Goal: Task Accomplishment & Management: Use online tool/utility

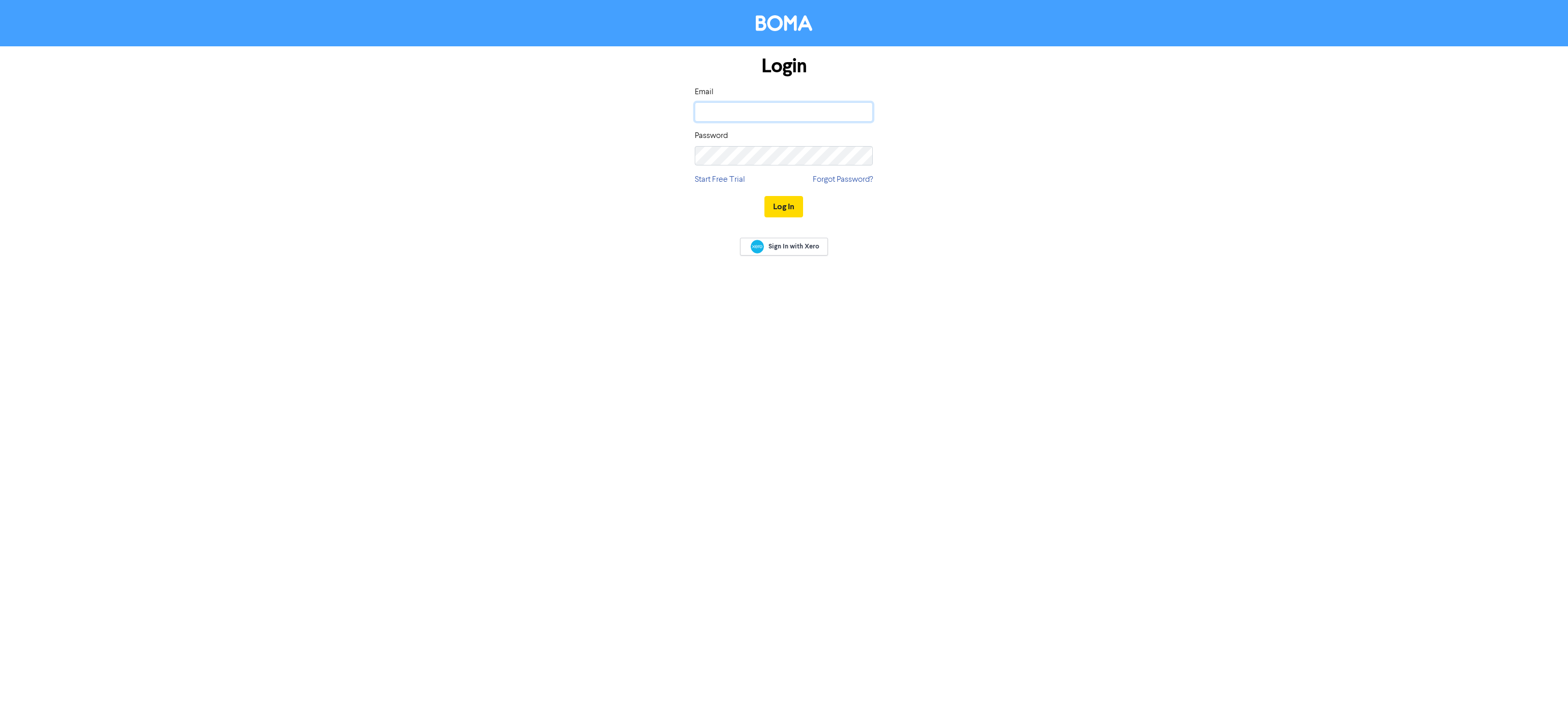
click at [730, 108] on input "email" at bounding box center [783, 112] width 178 height 19
type input "paul@brooksandjeal.co.uk"
click at [764, 196] on button "Log In" at bounding box center [783, 206] width 39 height 22
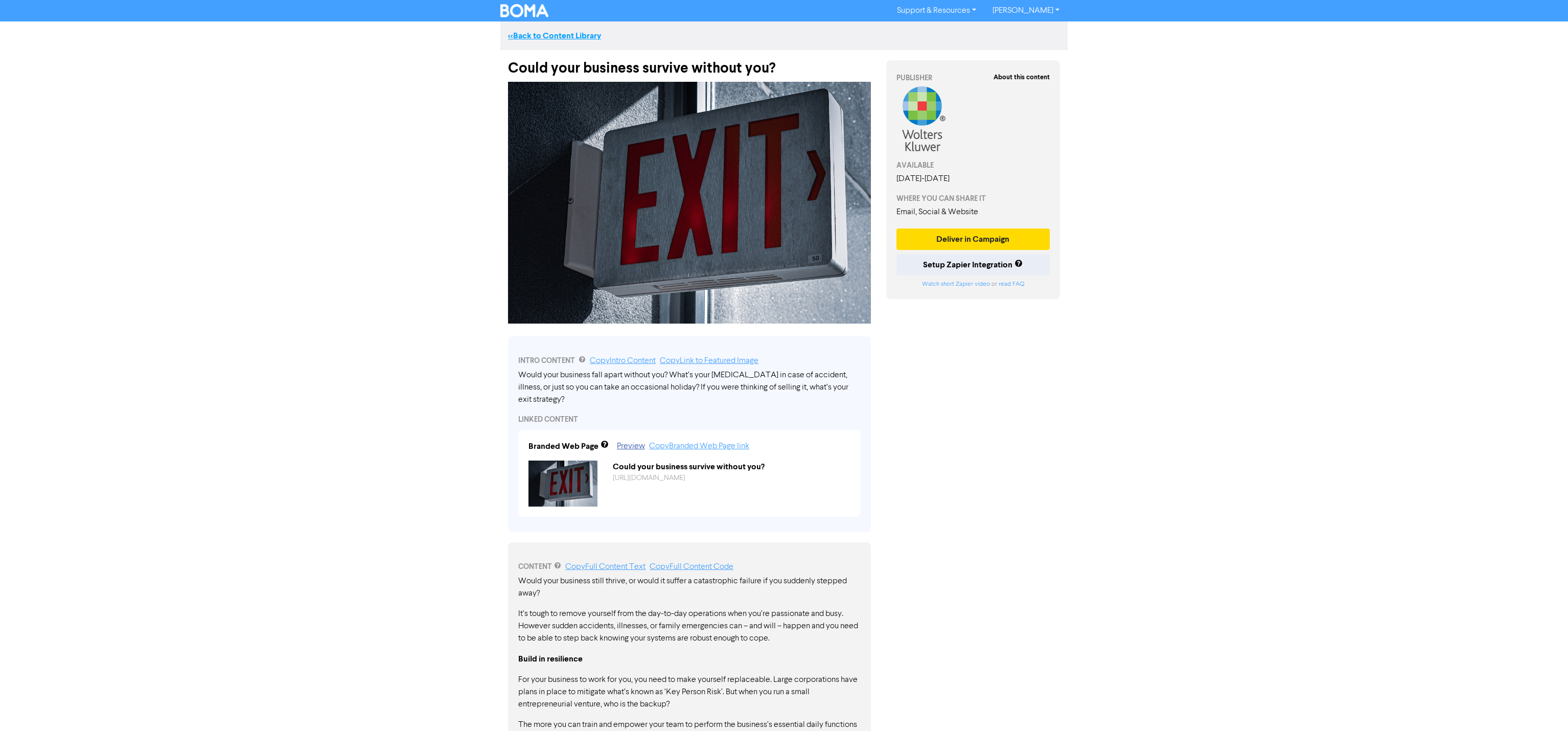
click at [552, 36] on link "<< Back to Content Library" at bounding box center [555, 36] width 93 height 11
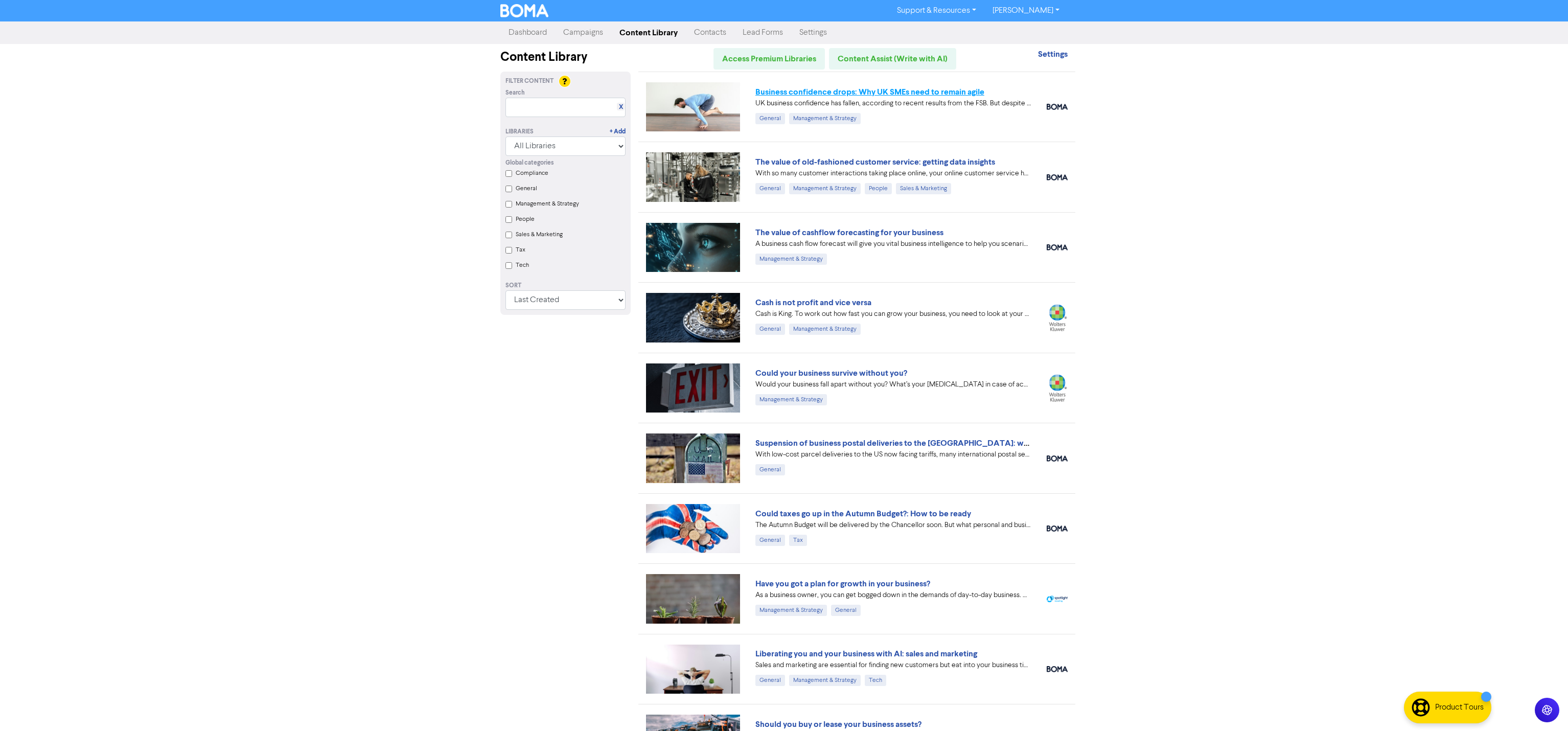
click at [903, 92] on link "Business confidence drops: Why UK SMEs need to remain agile" at bounding box center [870, 92] width 229 height 11
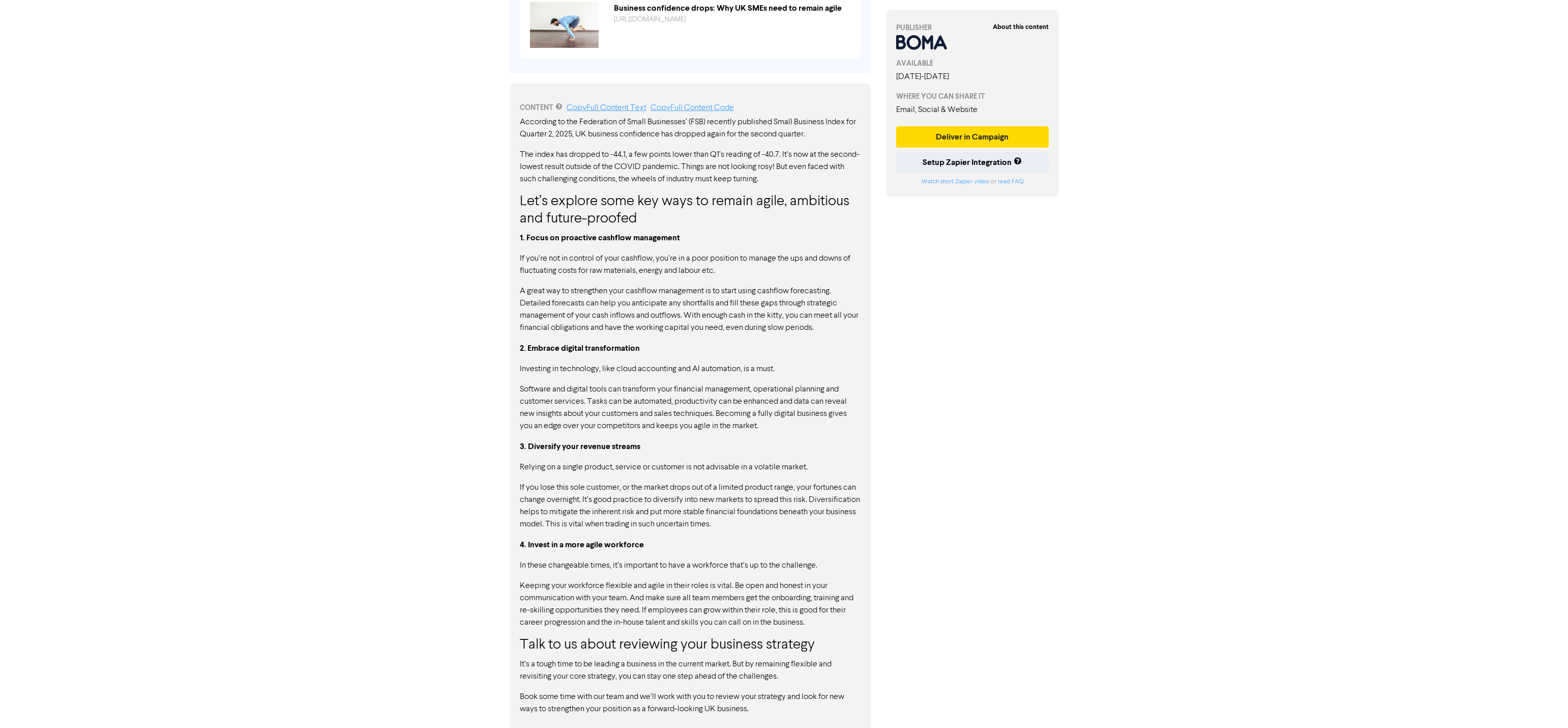
scroll to position [466, 0]
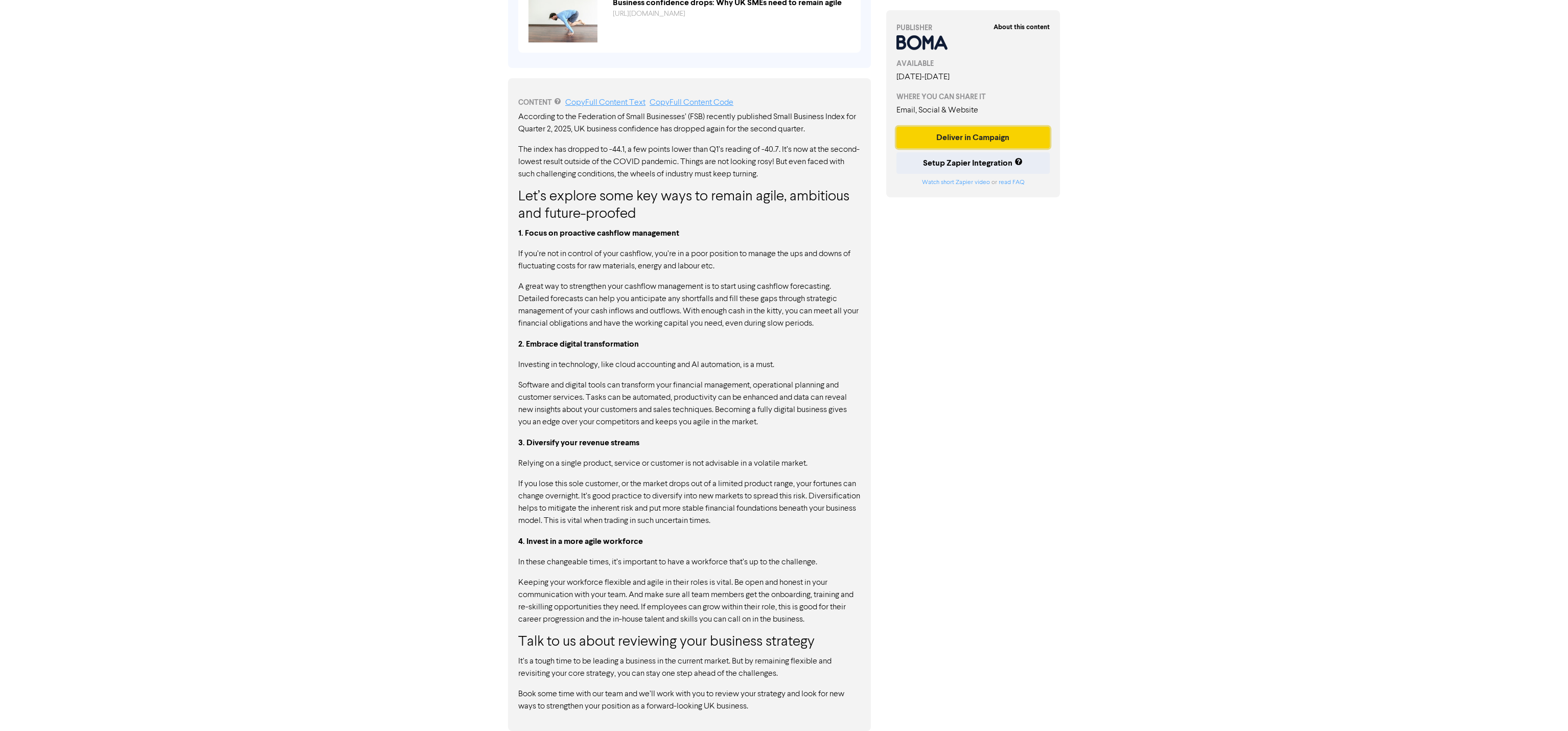
click at [965, 132] on button "Deliver in Campaign" at bounding box center [973, 137] width 154 height 22
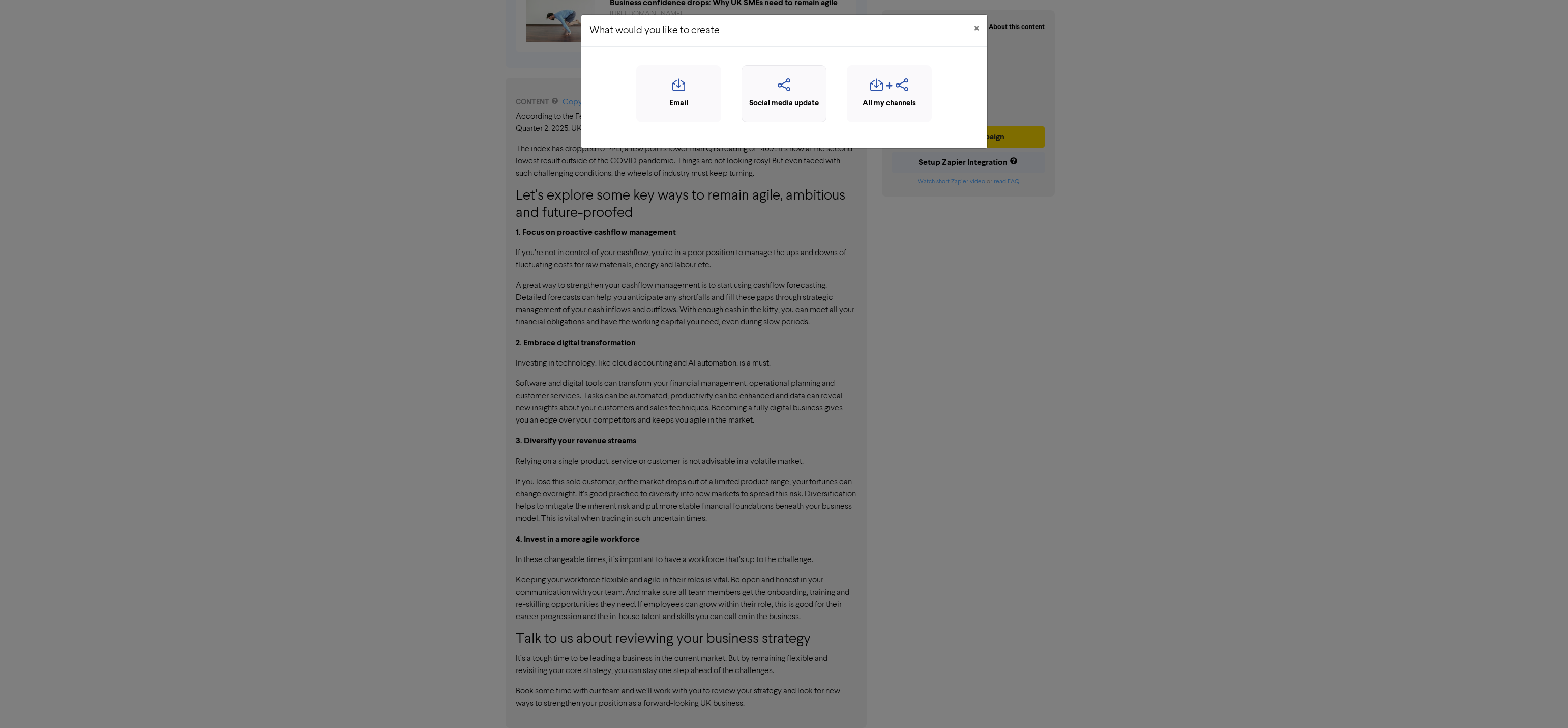
click at [767, 102] on div "Social media update" at bounding box center [784, 104] width 73 height 12
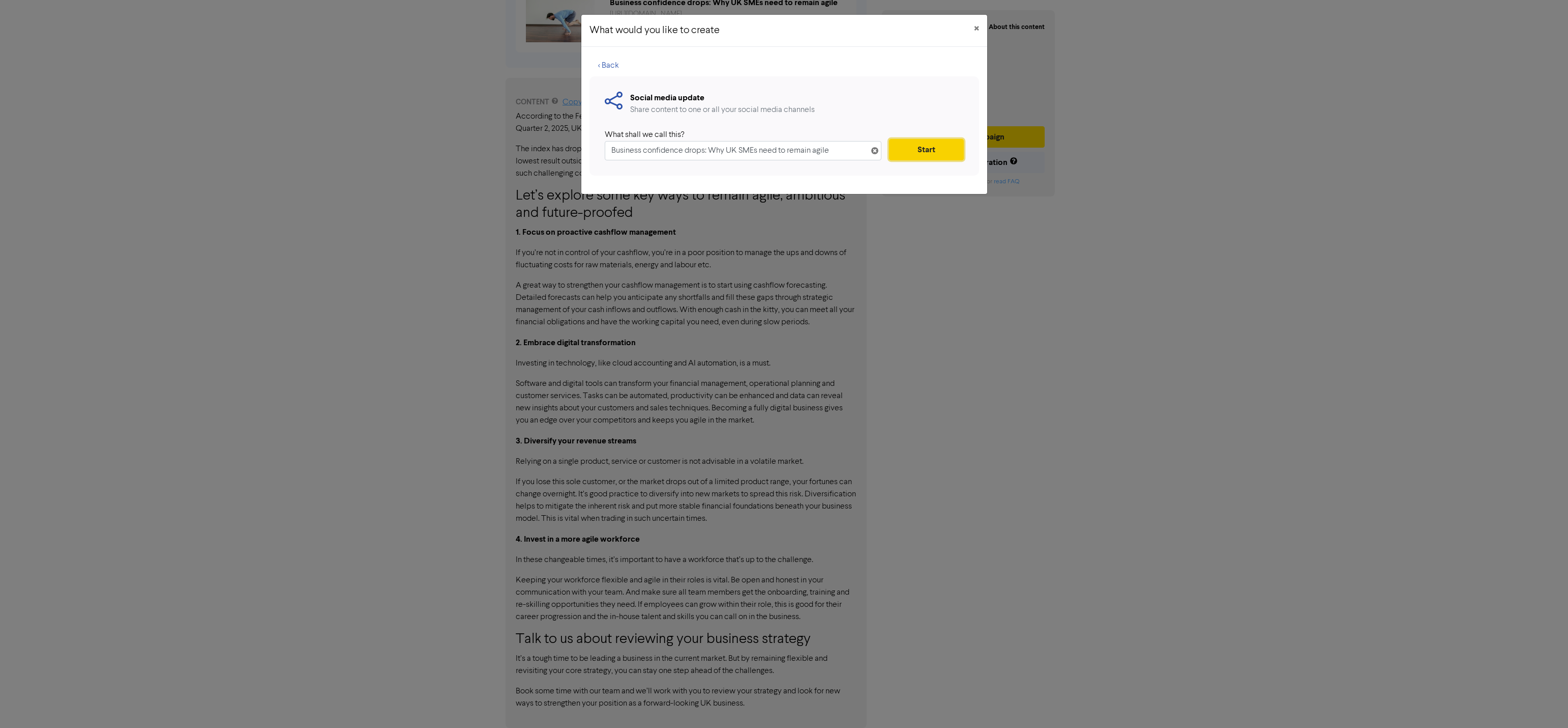
click at [915, 153] on button "Start" at bounding box center [926, 150] width 74 height 22
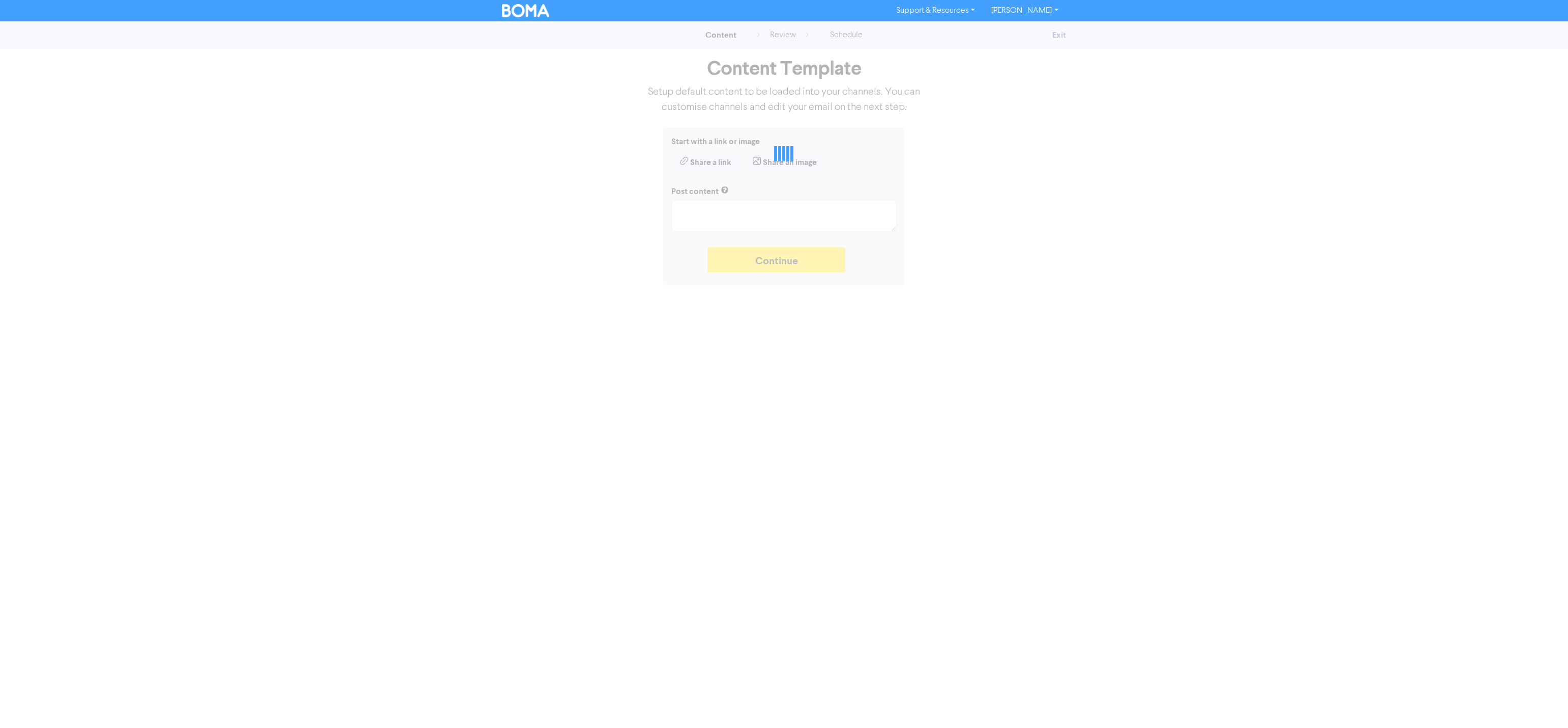
type textarea "x"
type textarea "UK business confidence has fallen, according to recent results from the FSB. Bu…"
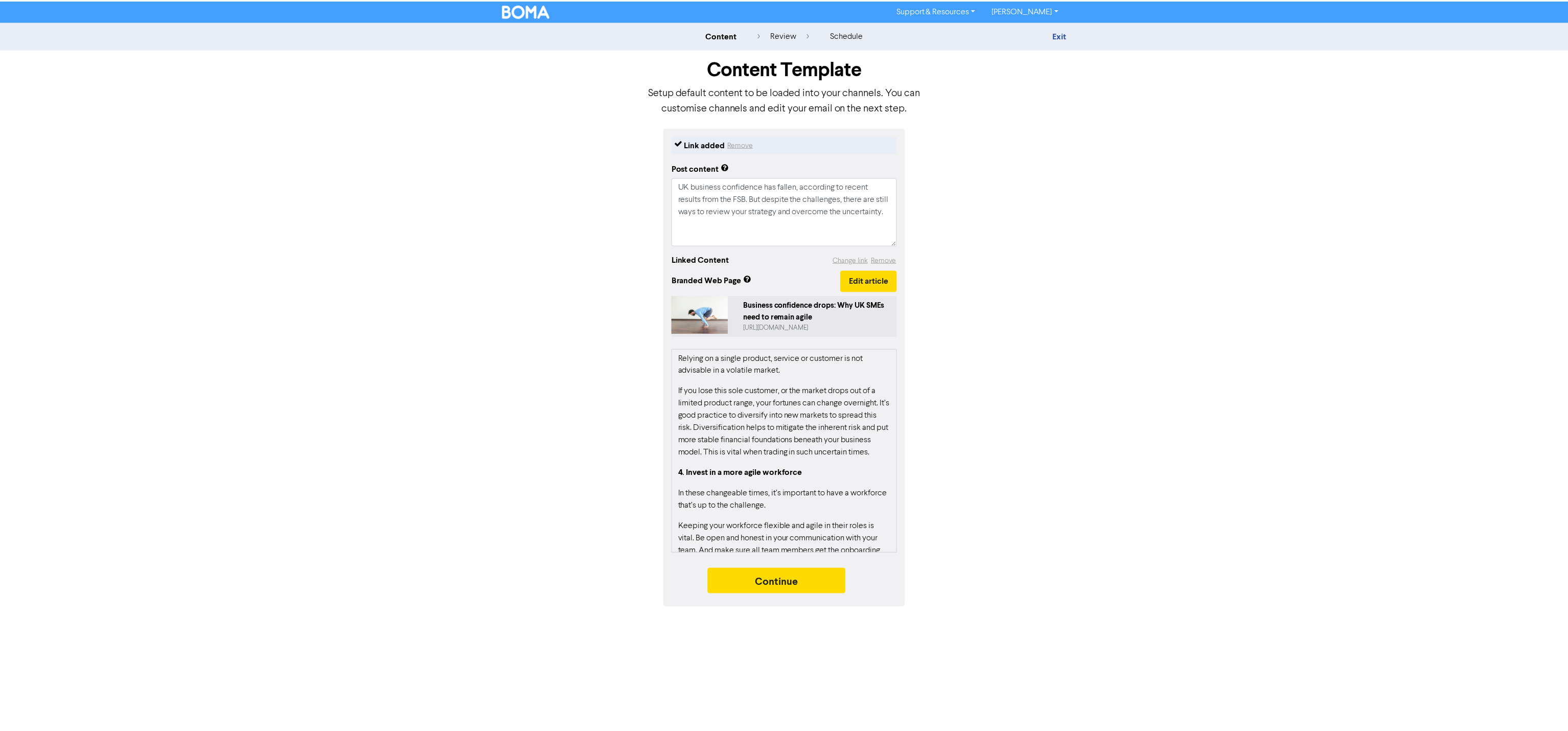
scroll to position [716, 0]
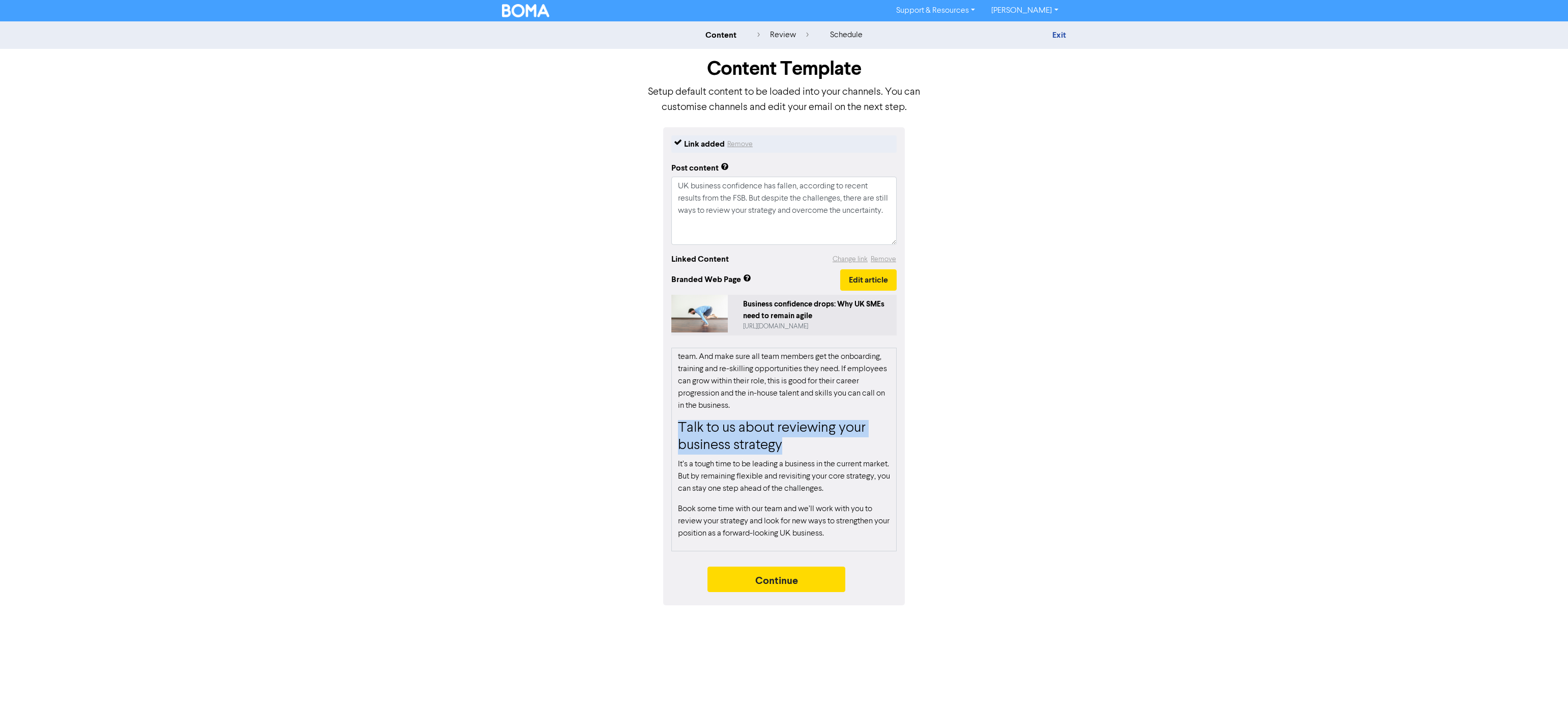
drag, startPoint x: 678, startPoint y: 429, endPoint x: 820, endPoint y: 442, distance: 142.6
click at [820, 442] on h3 "Talk to us about reviewing your business strategy" at bounding box center [783, 437] width 212 height 34
click at [865, 282] on button "Edit article" at bounding box center [869, 280] width 56 height 22
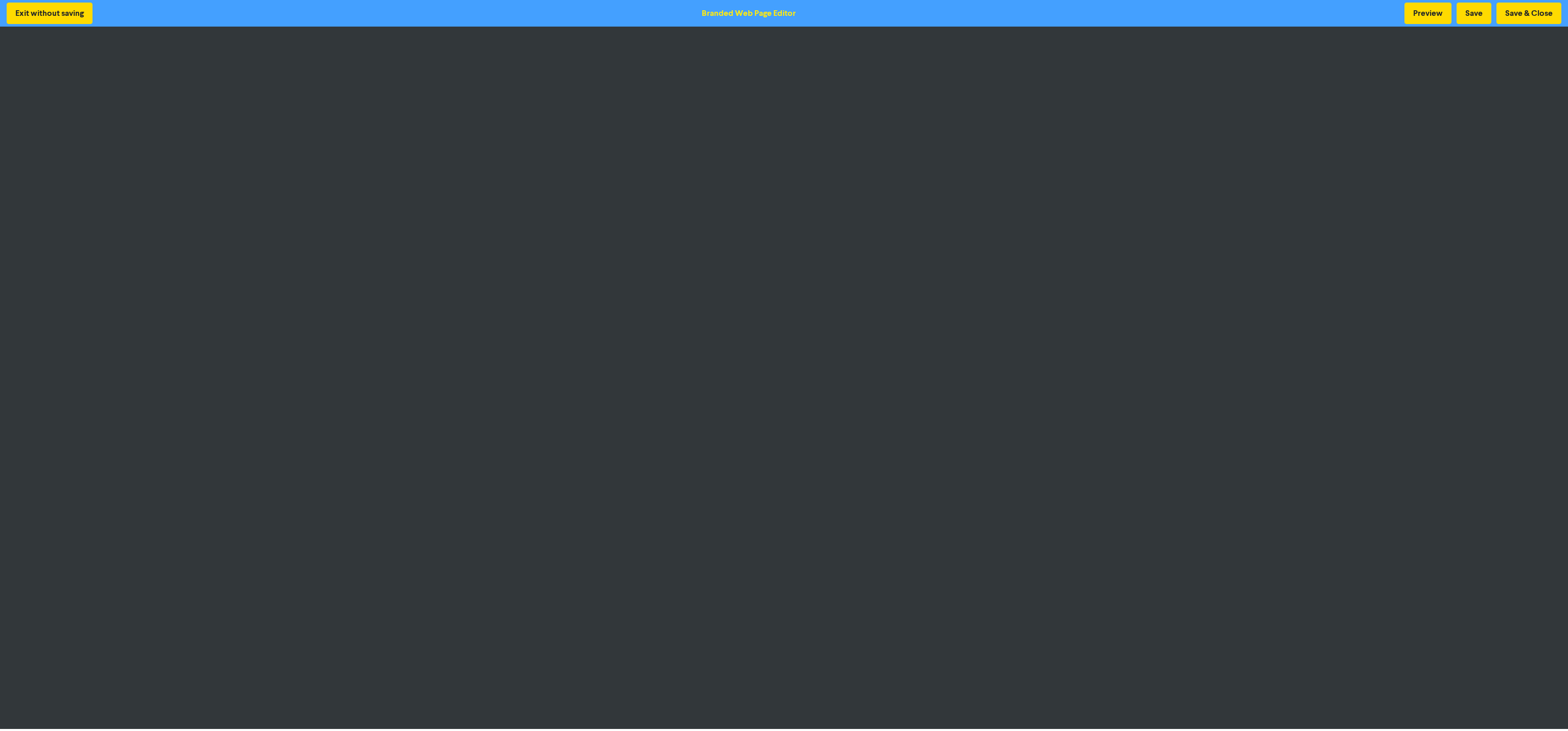
scroll to position [1, 0]
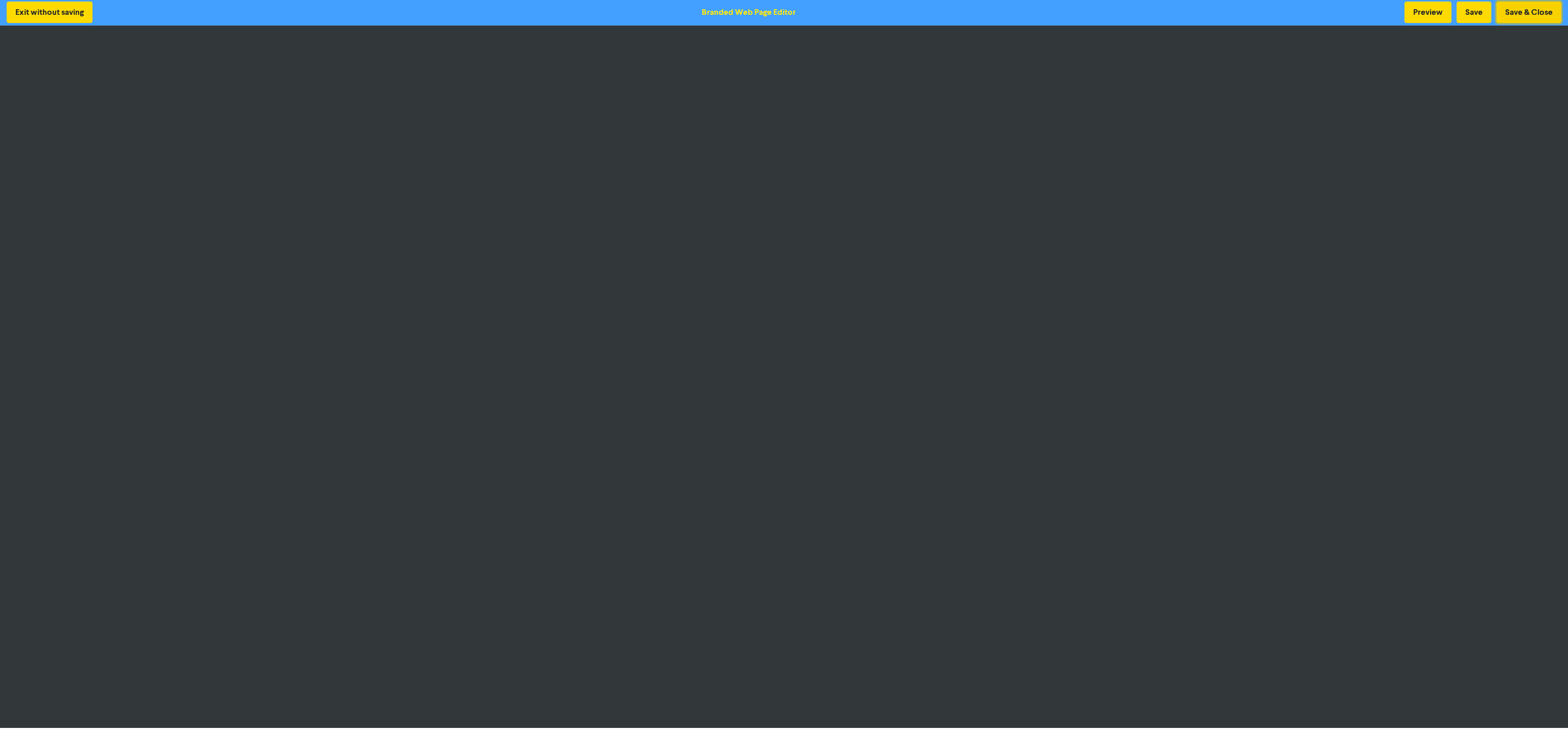
click at [1514, 18] on button "Save & Close" at bounding box center [1529, 12] width 65 height 22
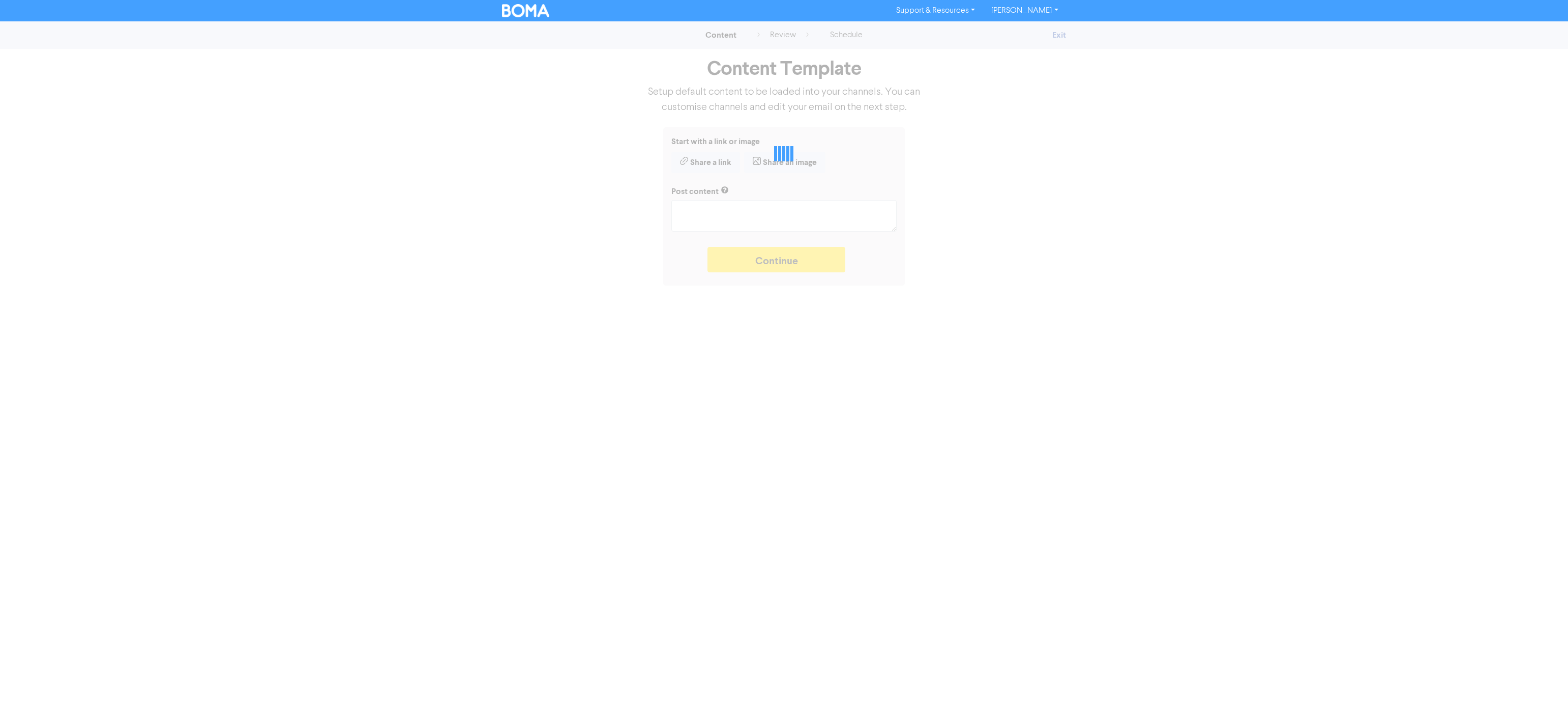
type textarea "x"
type textarea "UK business confidence has fallen, according to recent results from the FSB. Bu…"
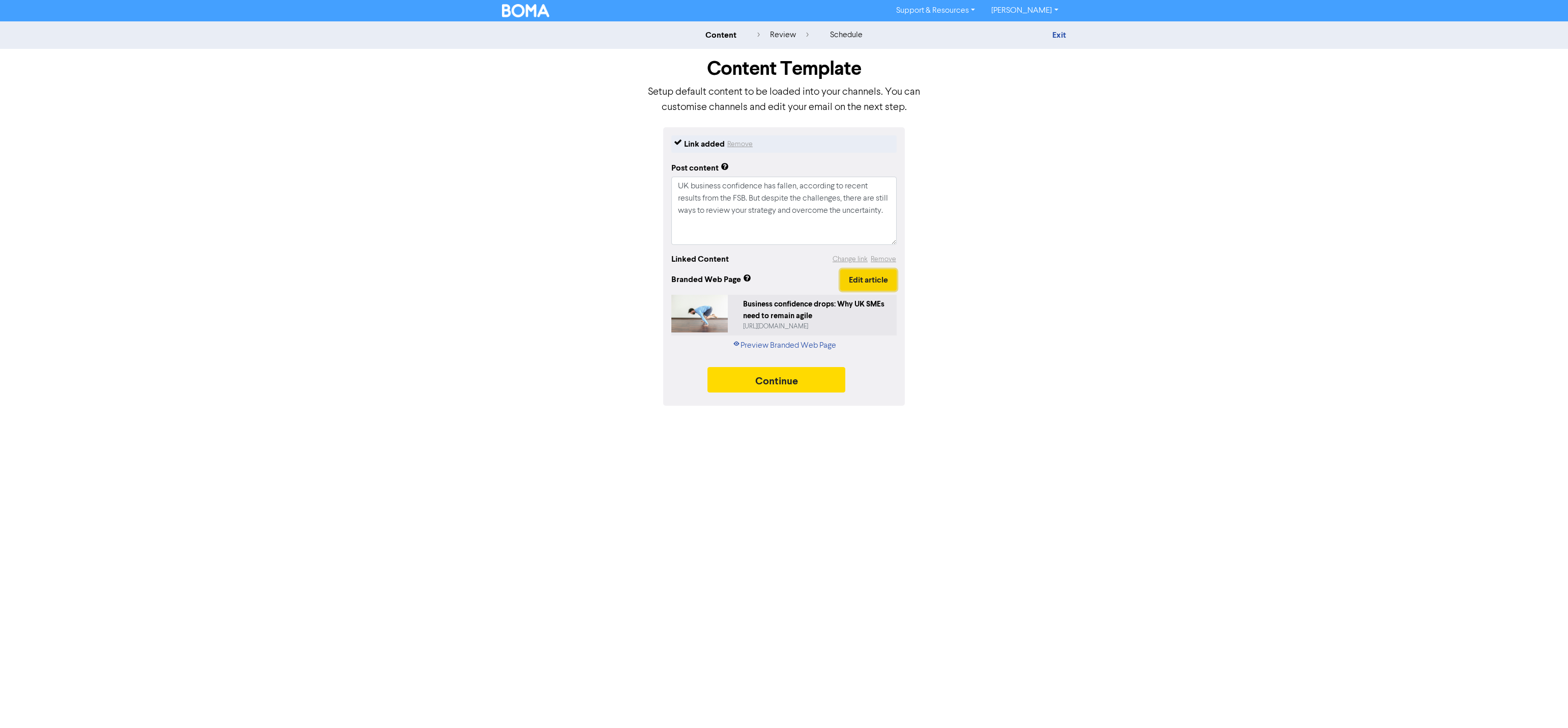
click at [861, 282] on button "Edit article" at bounding box center [869, 280] width 56 height 22
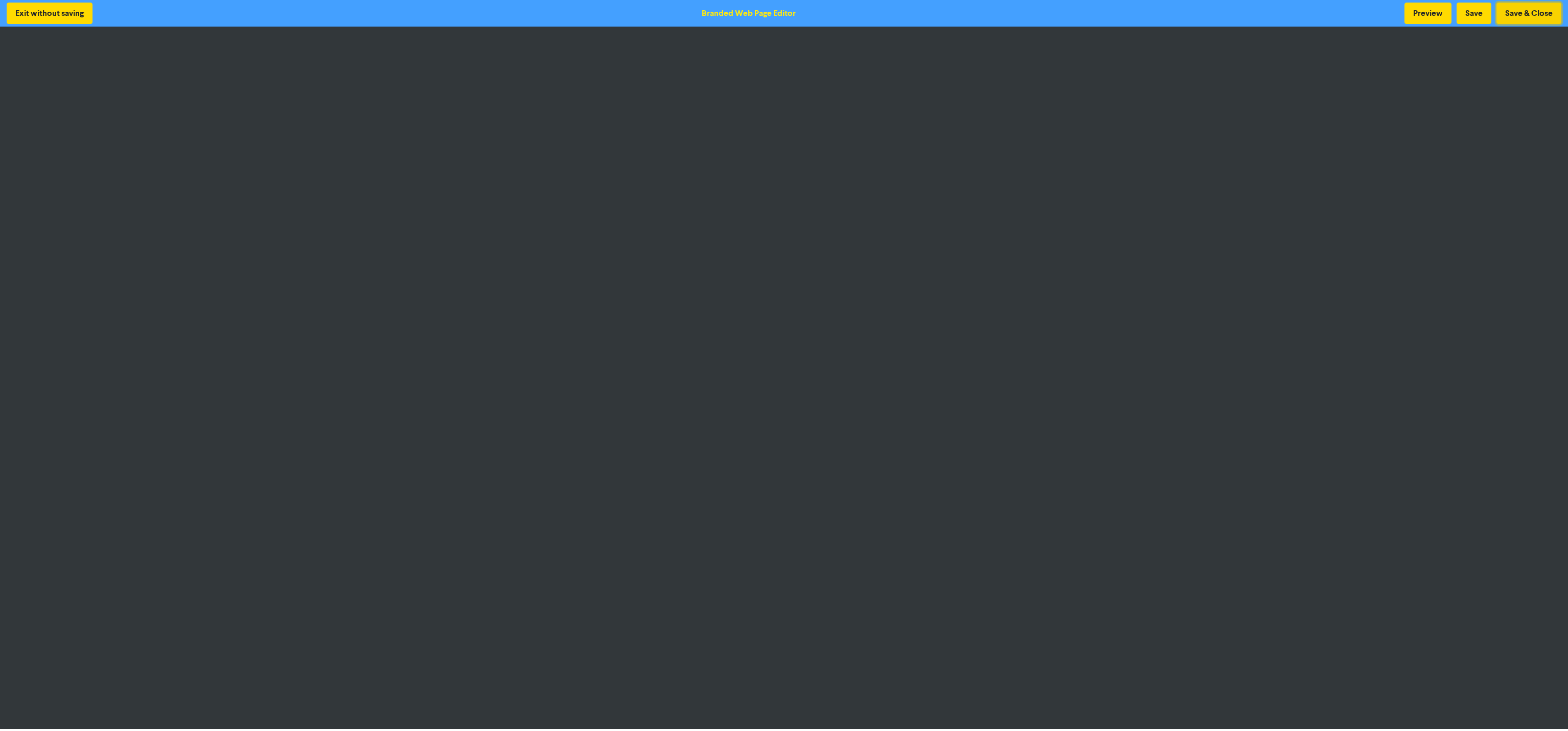
click at [1537, 15] on button "Save & Close" at bounding box center [1529, 13] width 65 height 22
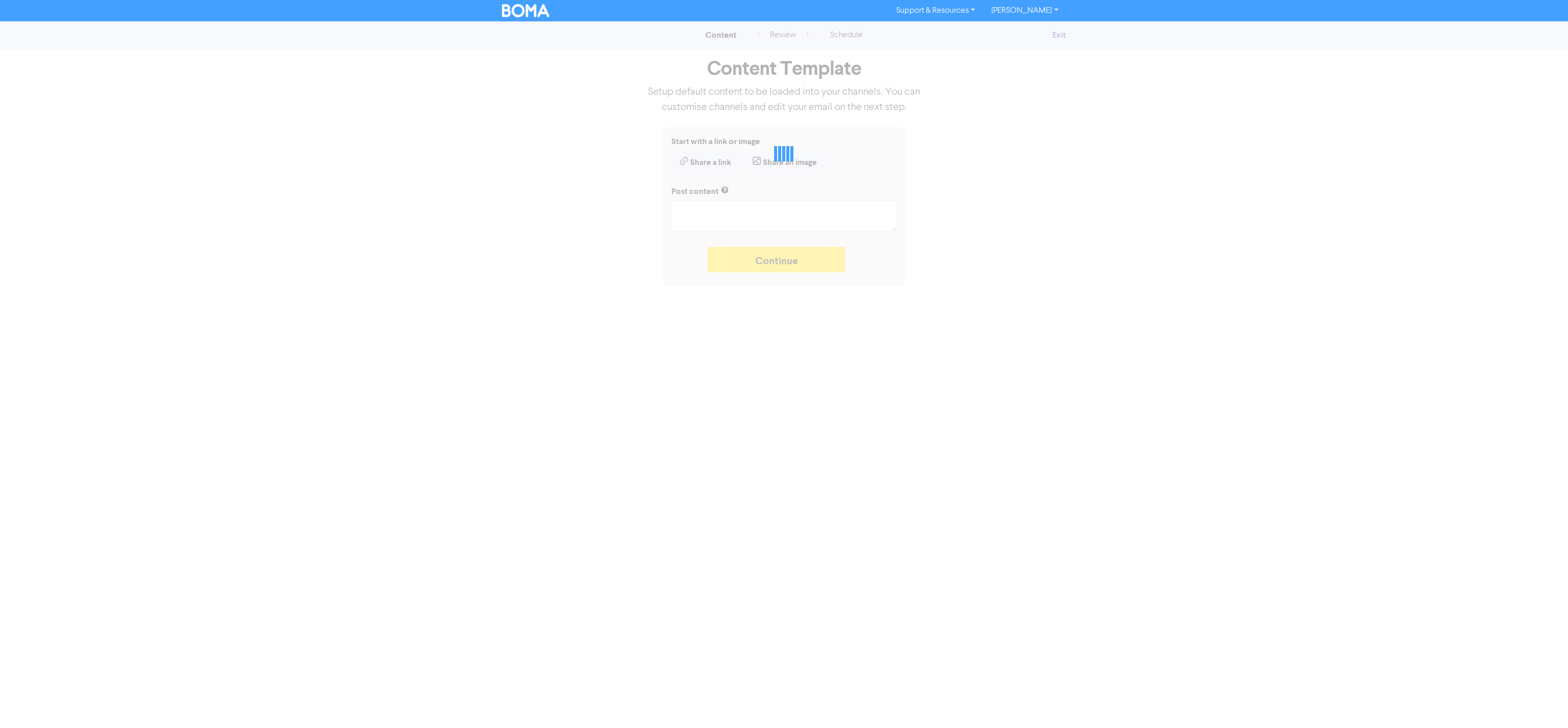
type textarea "x"
type textarea "UK business confidence has fallen, according to recent results from the FSB. Bu…"
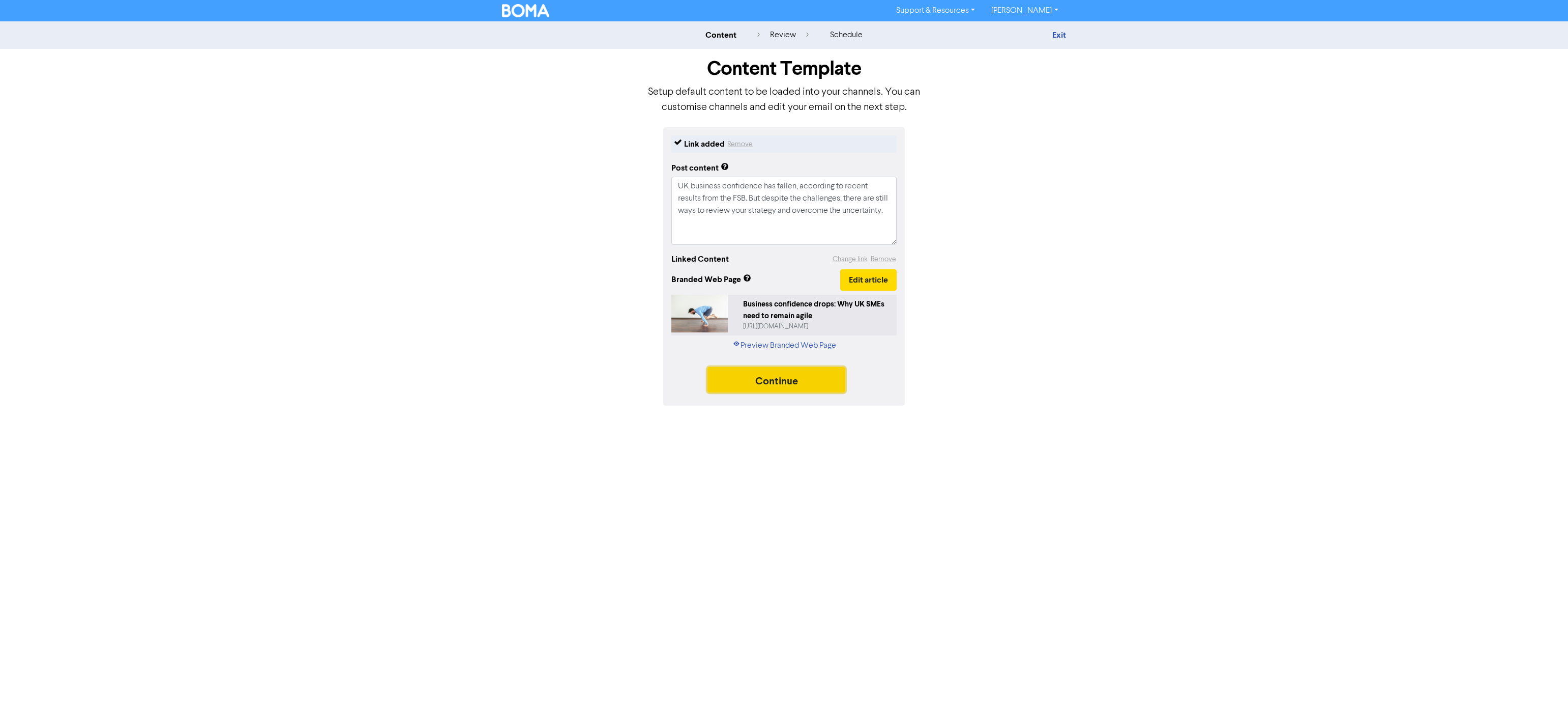
click at [765, 377] on button "Continue" at bounding box center [776, 379] width 138 height 26
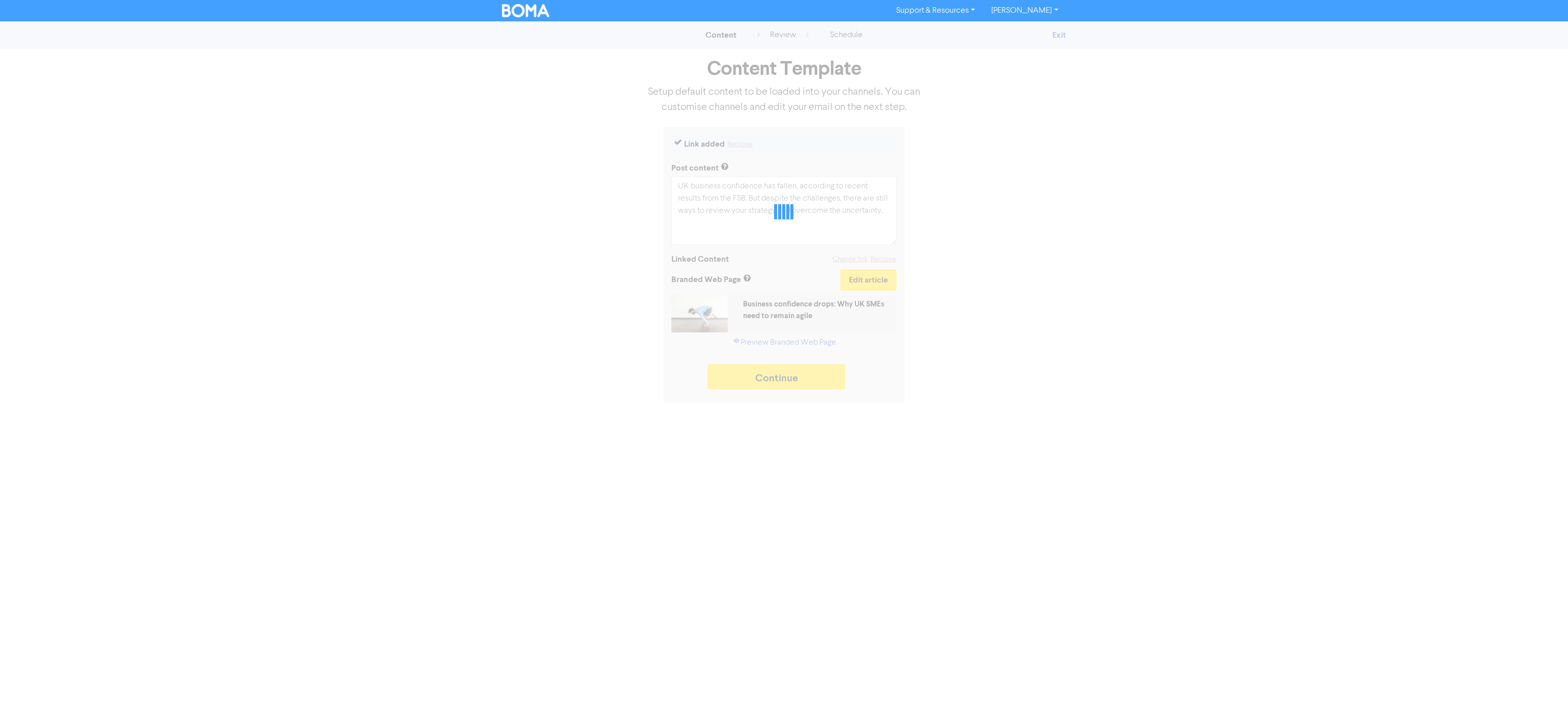
type textarea "x"
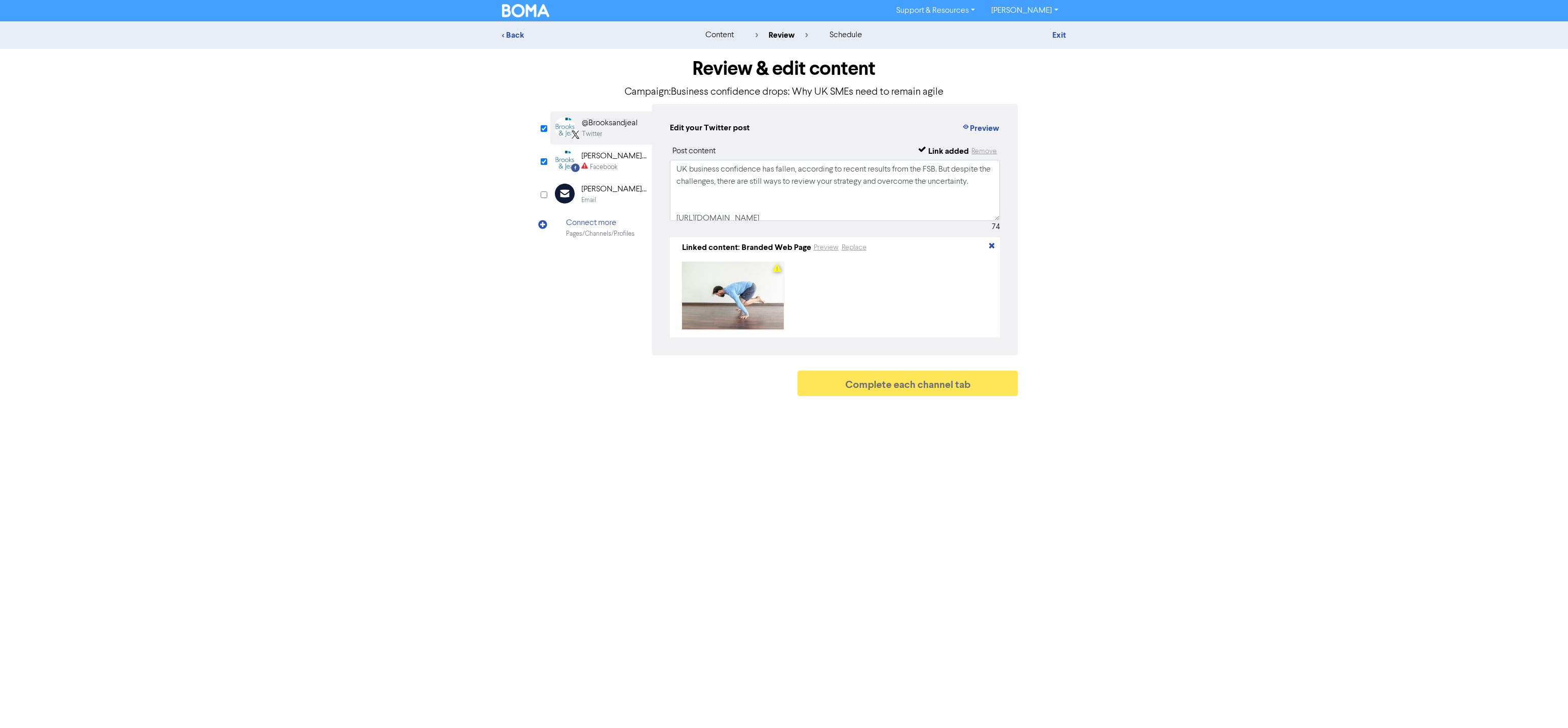
click at [592, 161] on div "Brooks & Jeal Chartered Accountants" at bounding box center [613, 156] width 65 height 12
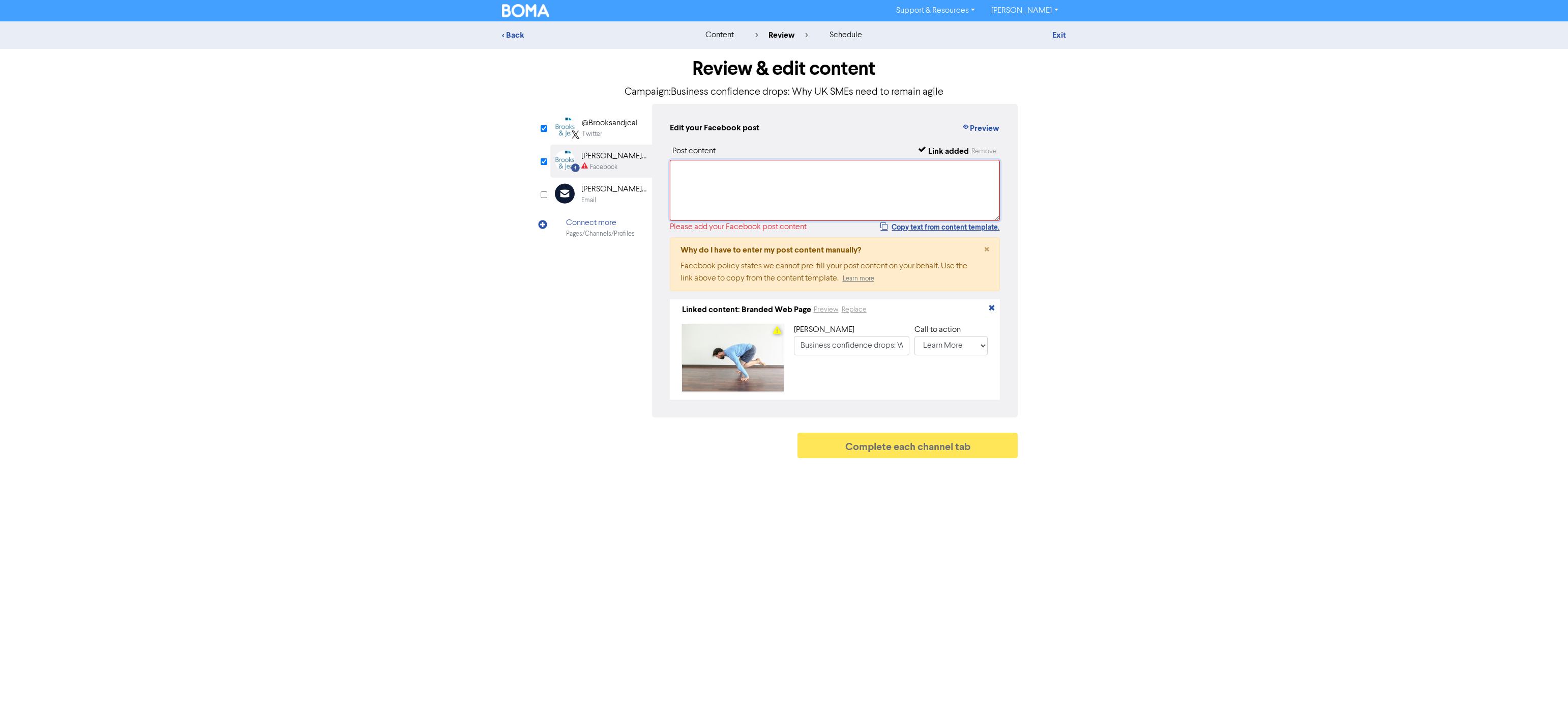
drag, startPoint x: 704, startPoint y: 179, endPoint x: 799, endPoint y: 219, distance: 103.1
click at [704, 178] on textarea at bounding box center [835, 190] width 331 height 61
click at [893, 228] on button "Copy text from content template." at bounding box center [939, 226] width 120 height 12
paste textarea "UK business confidence has fallen, according to recent results from the FSB. Bu…"
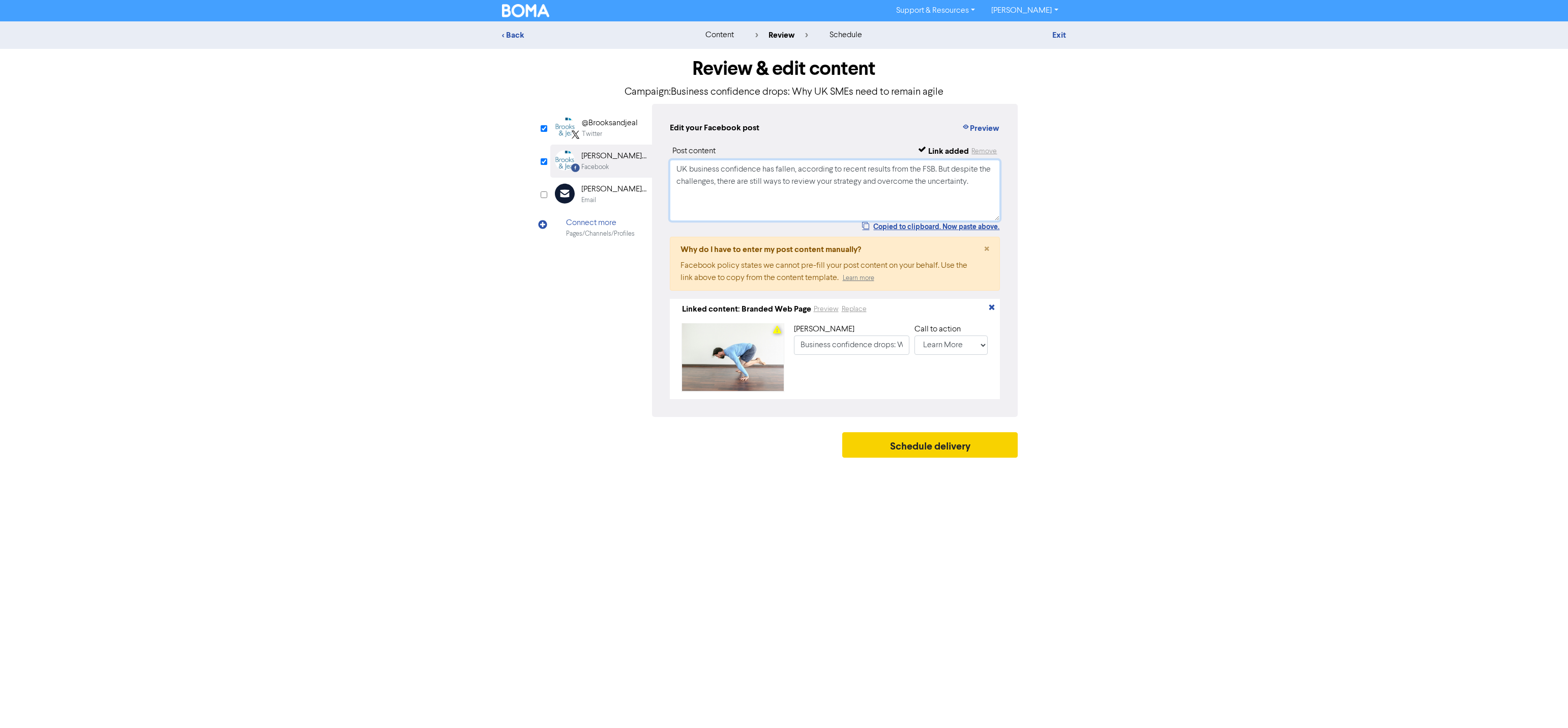
type textarea "UK business confidence has fallen, according to recent results from the FSB. Bu…"
click at [922, 446] on button "Schedule delivery" at bounding box center [930, 444] width 176 height 26
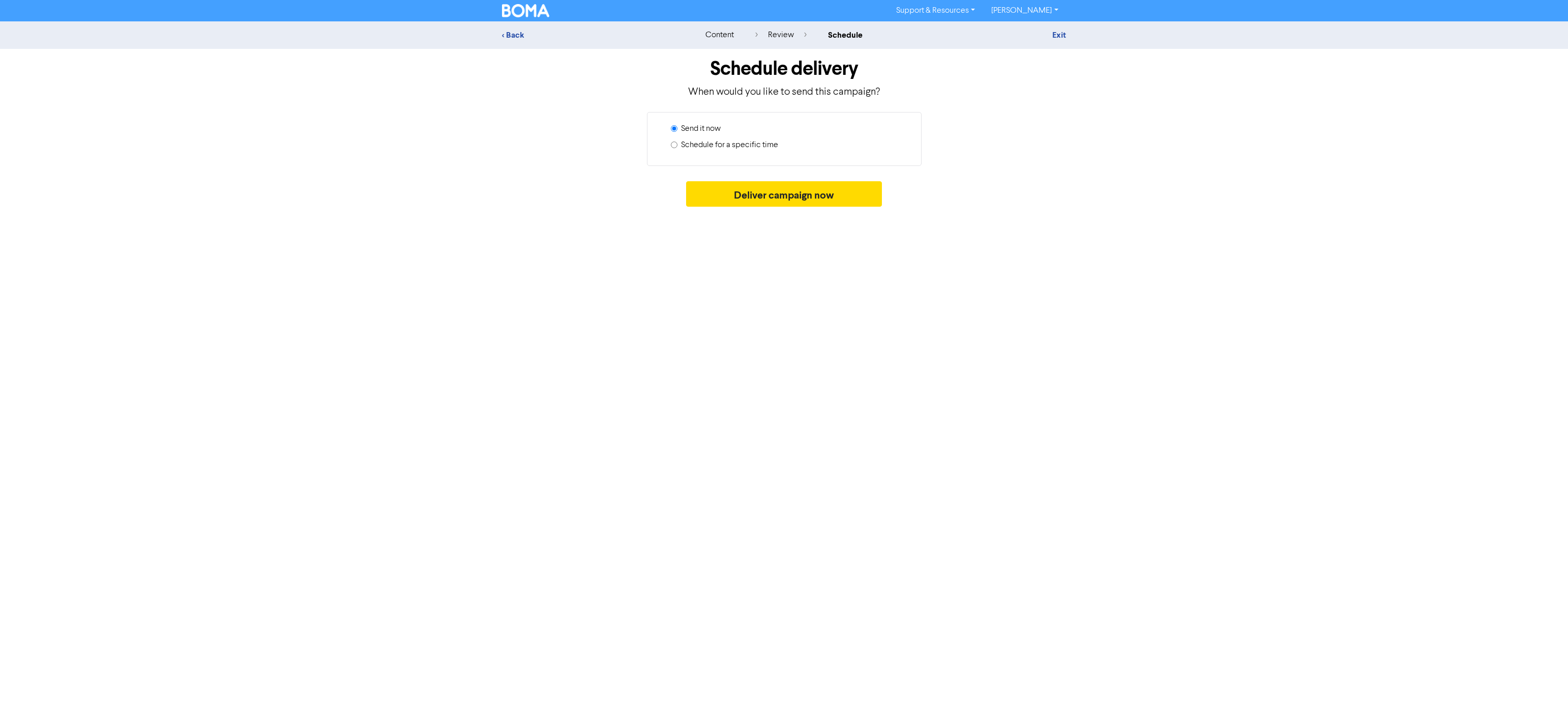
click at [716, 145] on label "Schedule for a specific time" at bounding box center [730, 145] width 97 height 12
click at [678, 145] on input "Schedule for a specific time" at bounding box center [674, 145] width 7 height 7
radio input "true"
radio input "false"
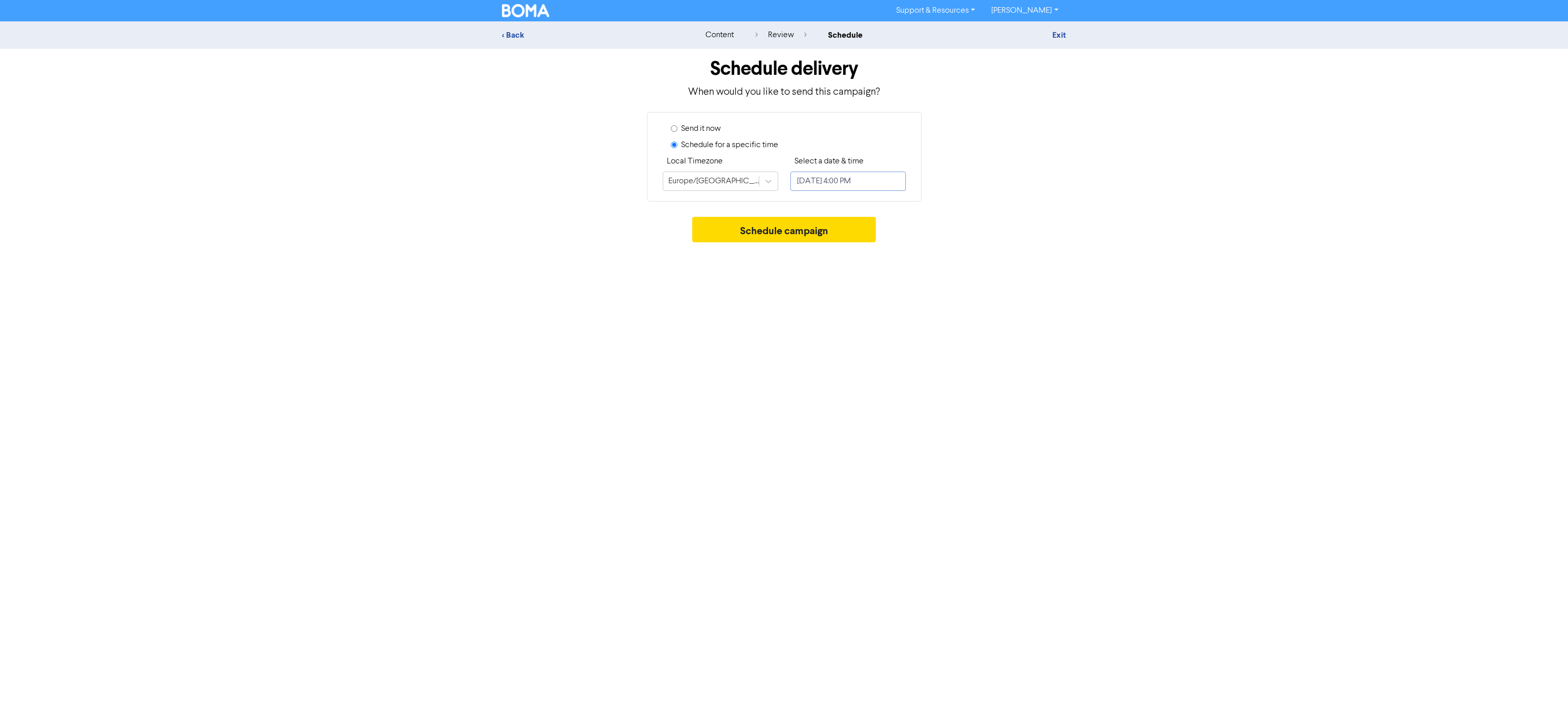
click at [842, 184] on input "September 24, 2025 4:00 PM" at bounding box center [848, 181] width 115 height 19
select select "8"
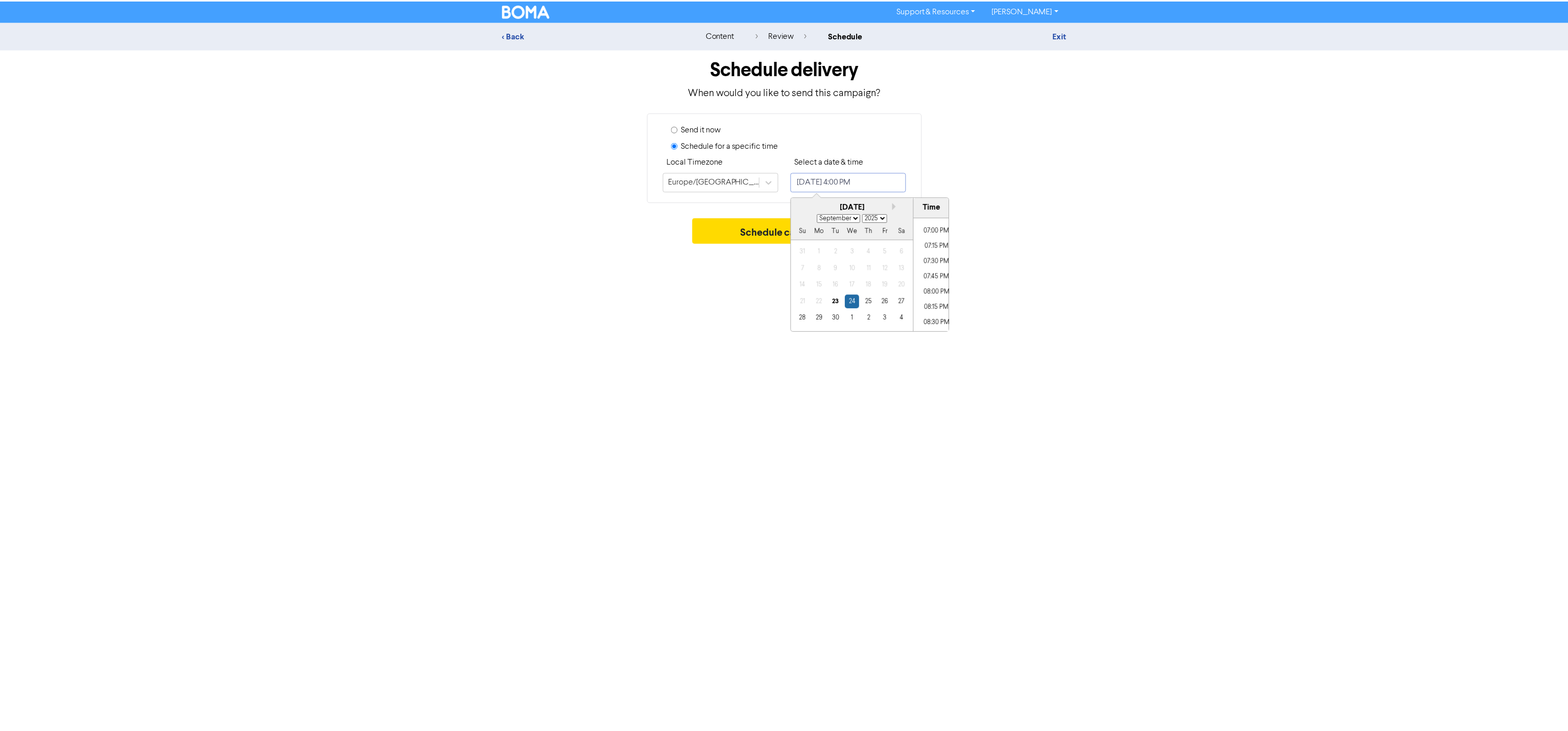
scroll to position [1140, 0]
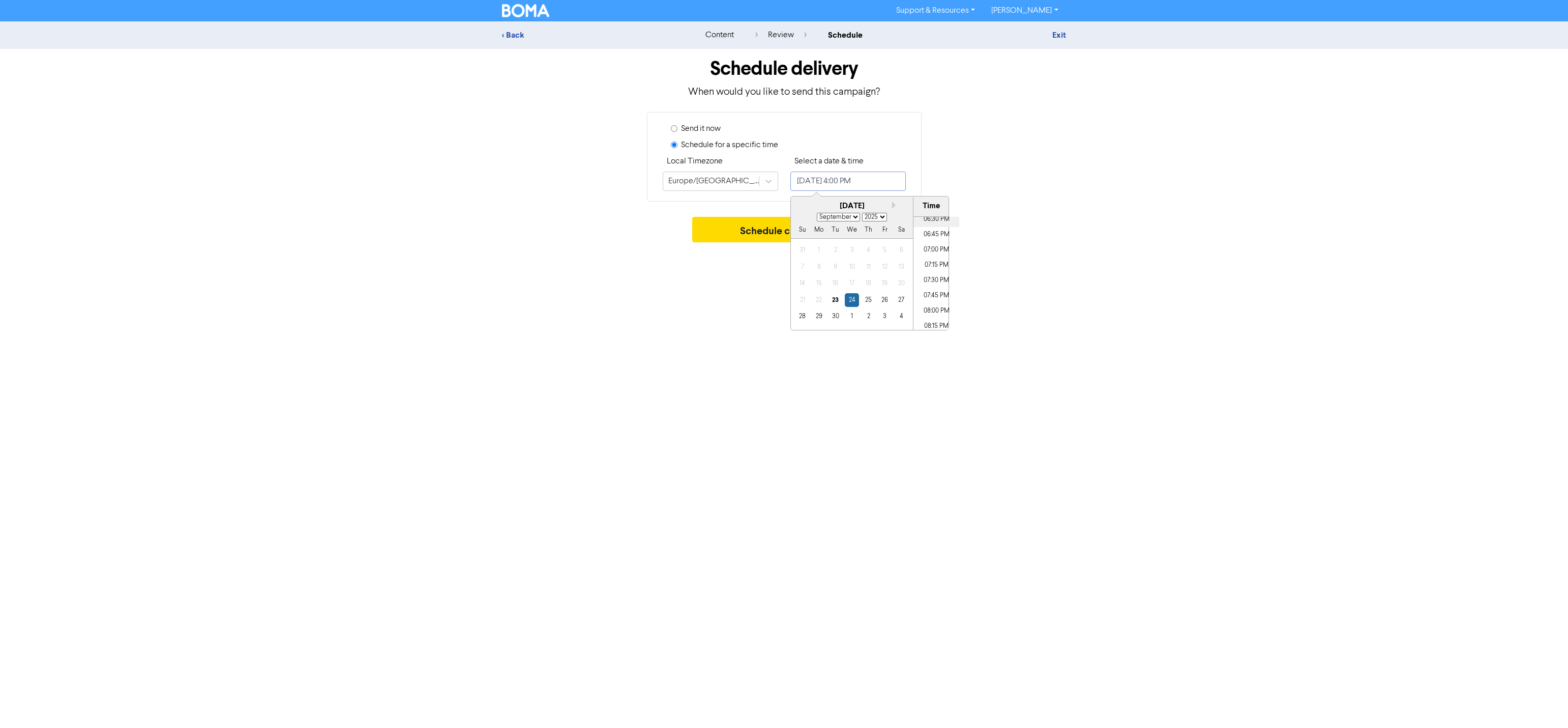
click at [941, 222] on li "06:30 PM" at bounding box center [936, 219] width 46 height 15
type input "September 24, 2025 6:30 PM"
click at [707, 291] on div "Support & Resources Video Tutorials FAQ & Guides Marketing Education Paul Brook…" at bounding box center [784, 364] width 1568 height 728
click at [743, 234] on button "Schedule campaign" at bounding box center [784, 229] width 184 height 26
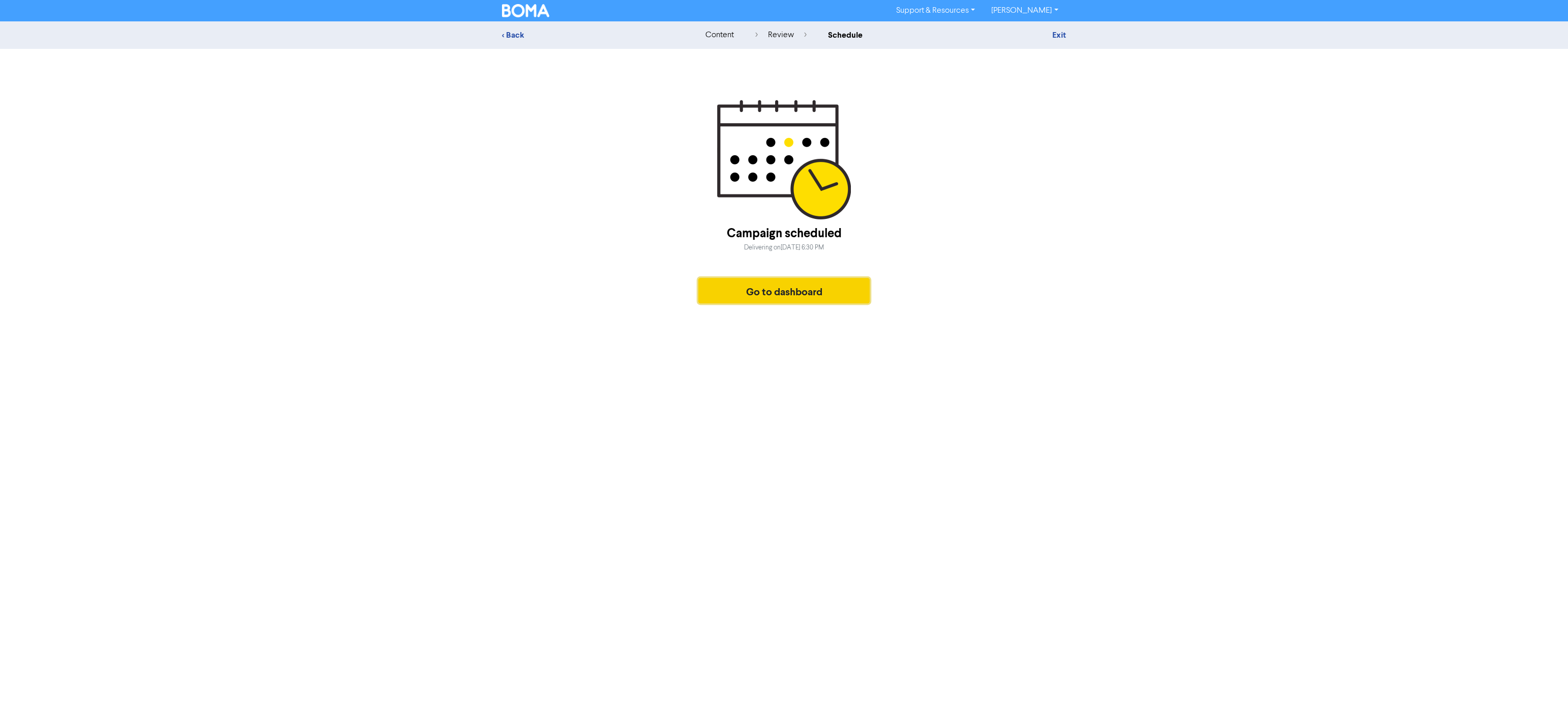
click at [771, 297] on button "Go to dashboard" at bounding box center [784, 290] width 172 height 26
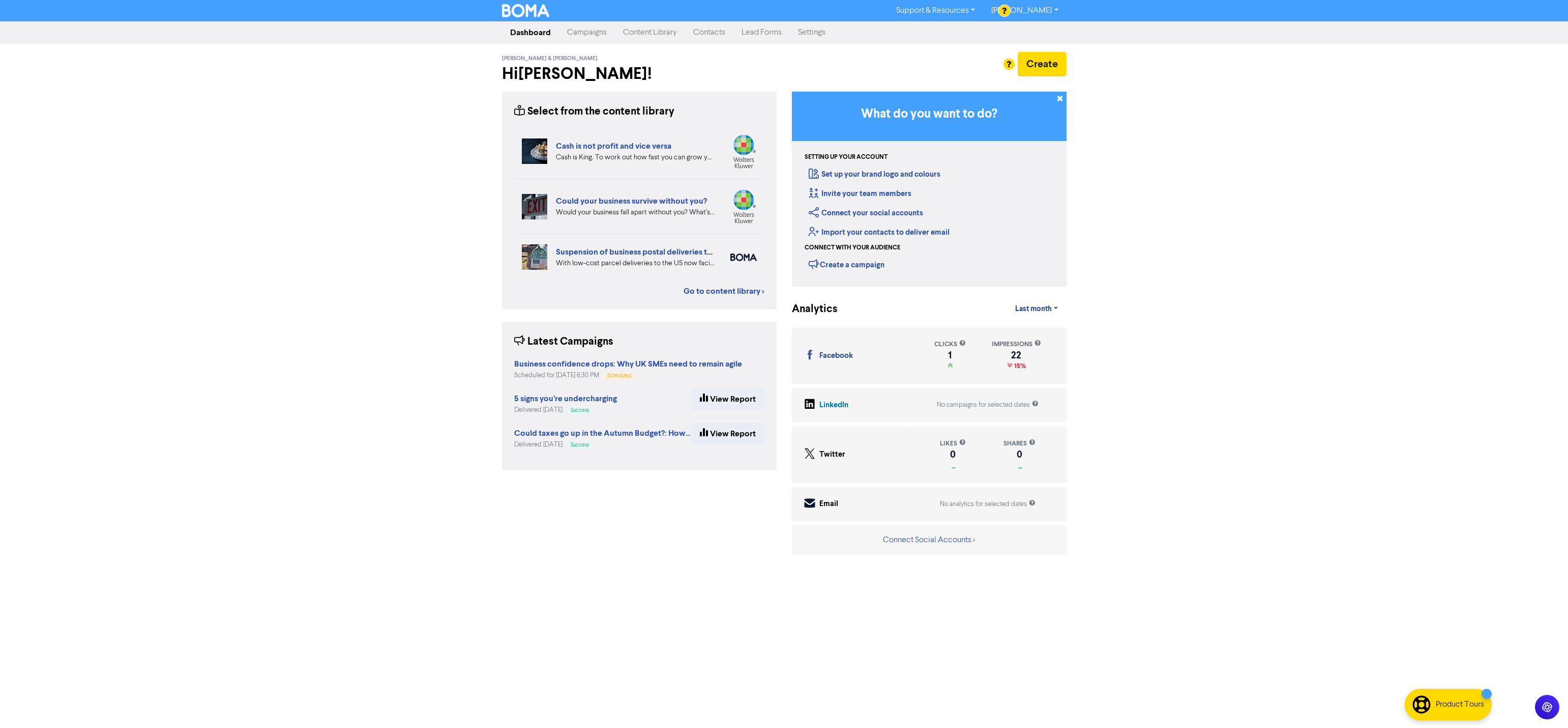
click at [533, 35] on link "Dashboard" at bounding box center [530, 32] width 57 height 20
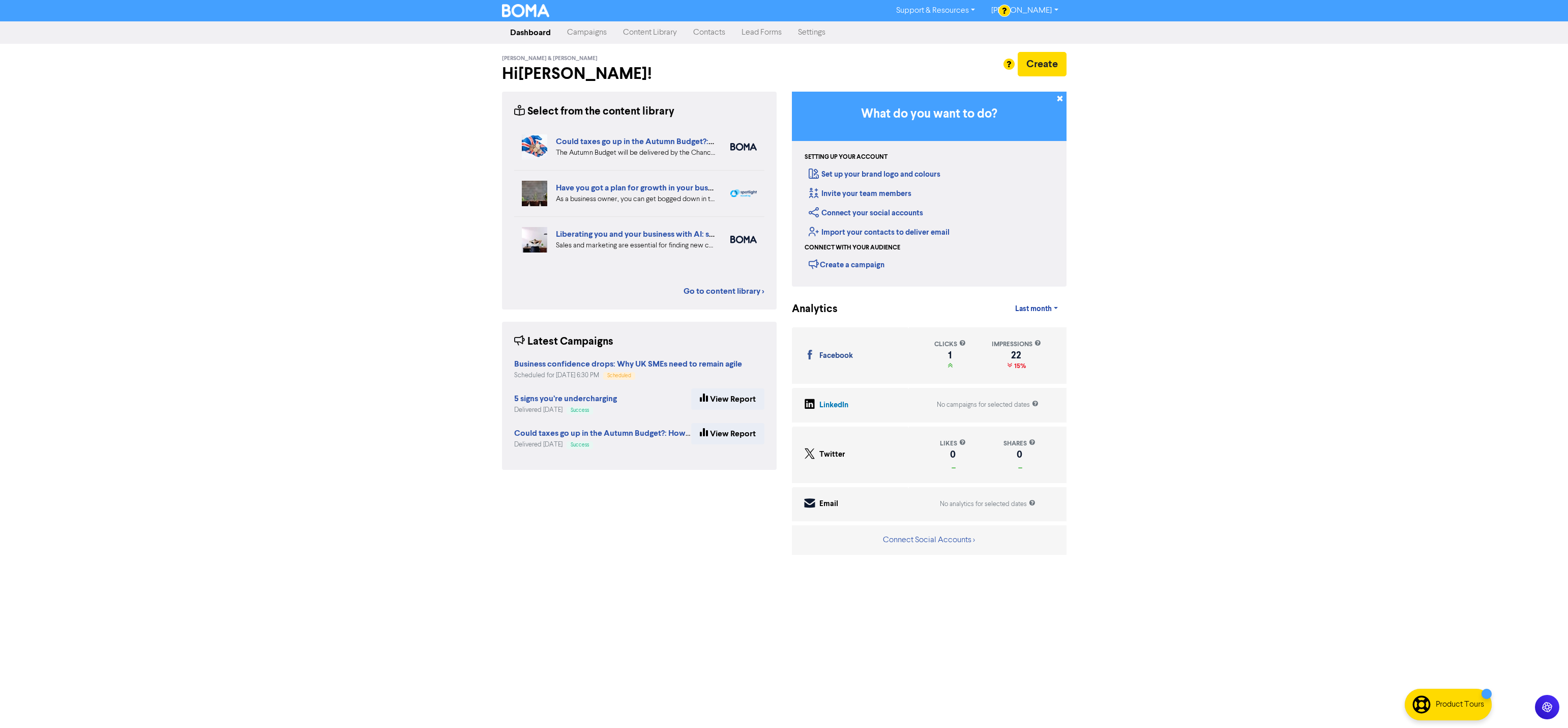
click at [657, 38] on link "Content Library" at bounding box center [650, 32] width 70 height 20
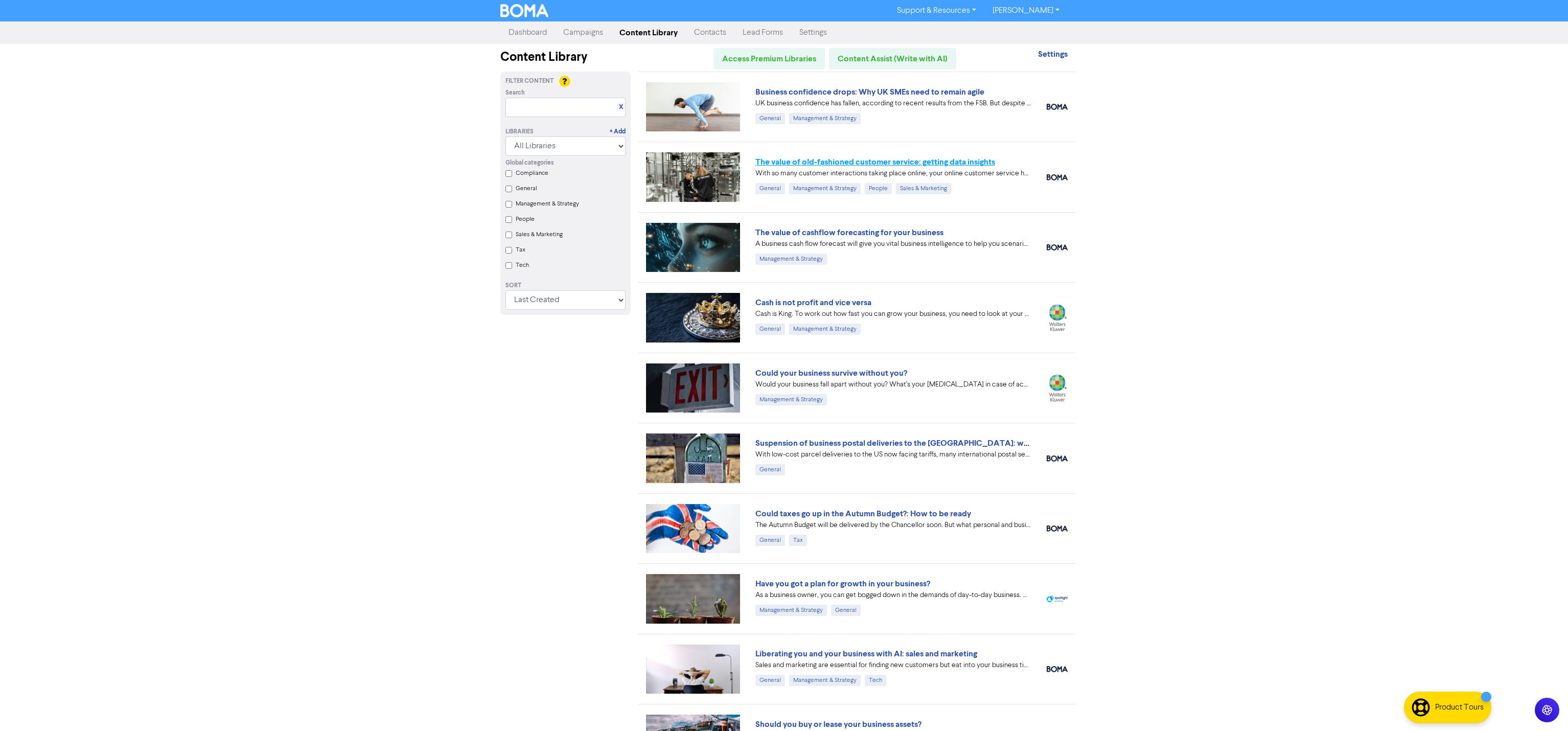
click at [904, 162] on link "The value of old-fashioned customer service: getting data insights" at bounding box center [876, 162] width 240 height 11
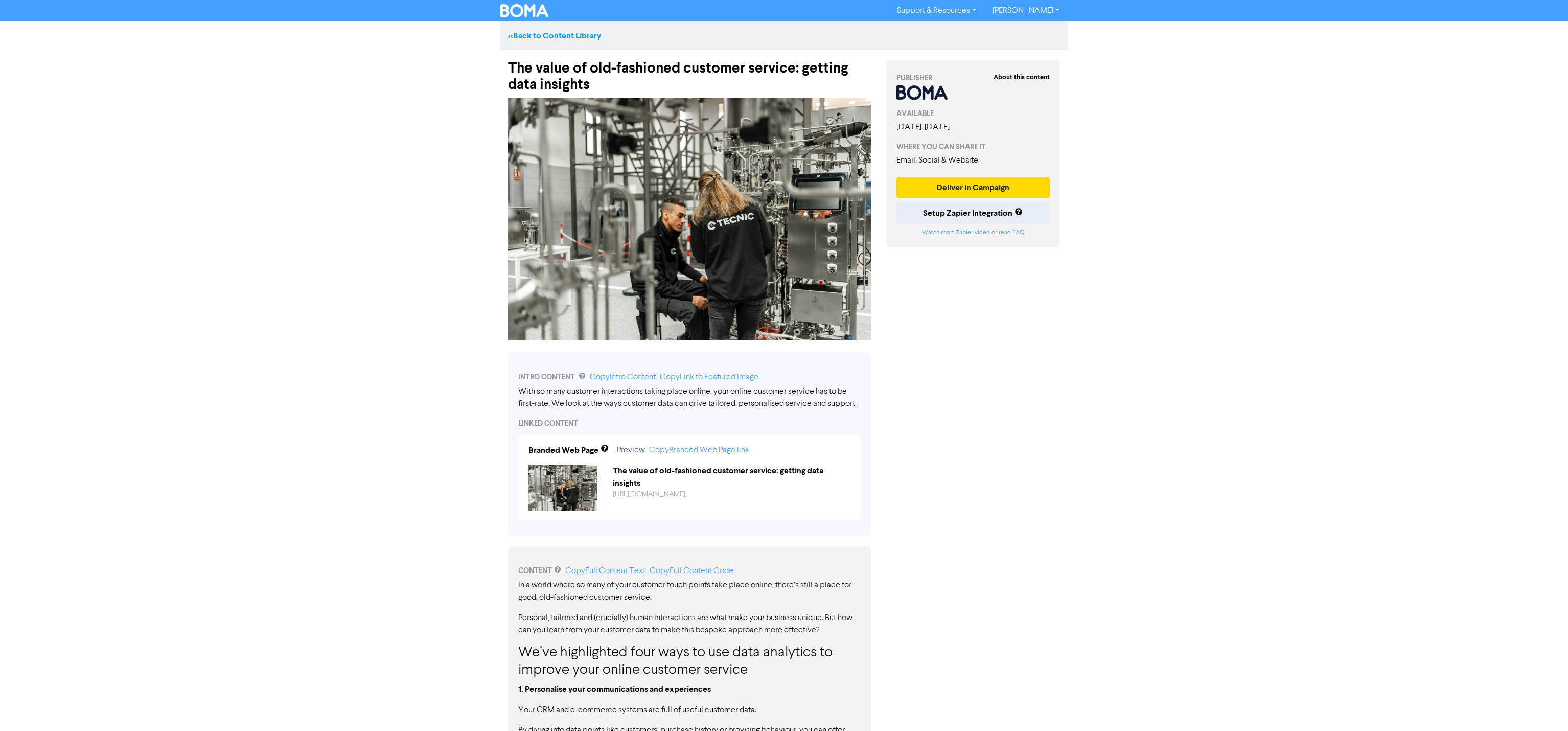
click at [557, 36] on link "<< Back to Content Library" at bounding box center [555, 36] width 93 height 11
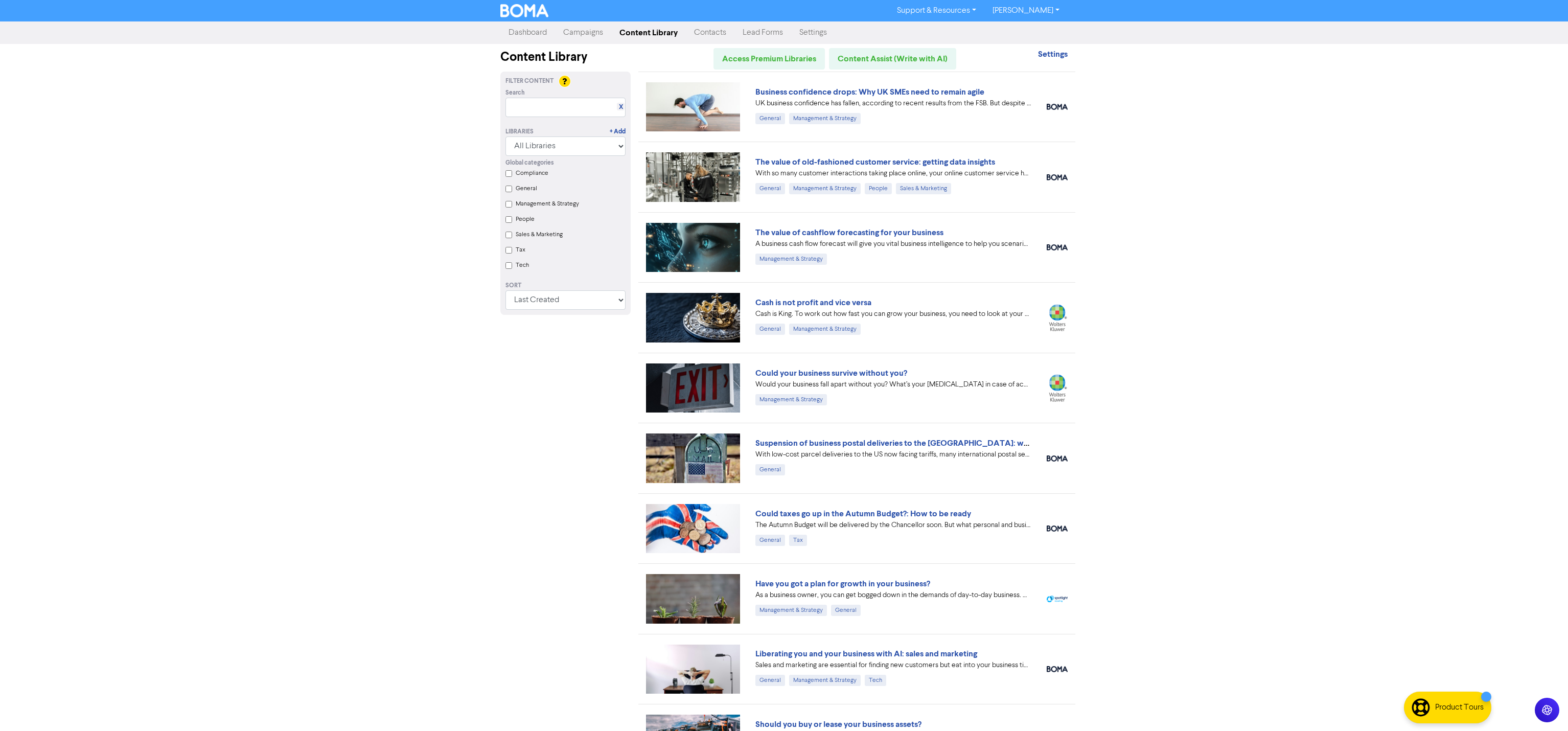
click at [838, 231] on link "The value of cashflow forecasting for your business" at bounding box center [849, 233] width 188 height 11
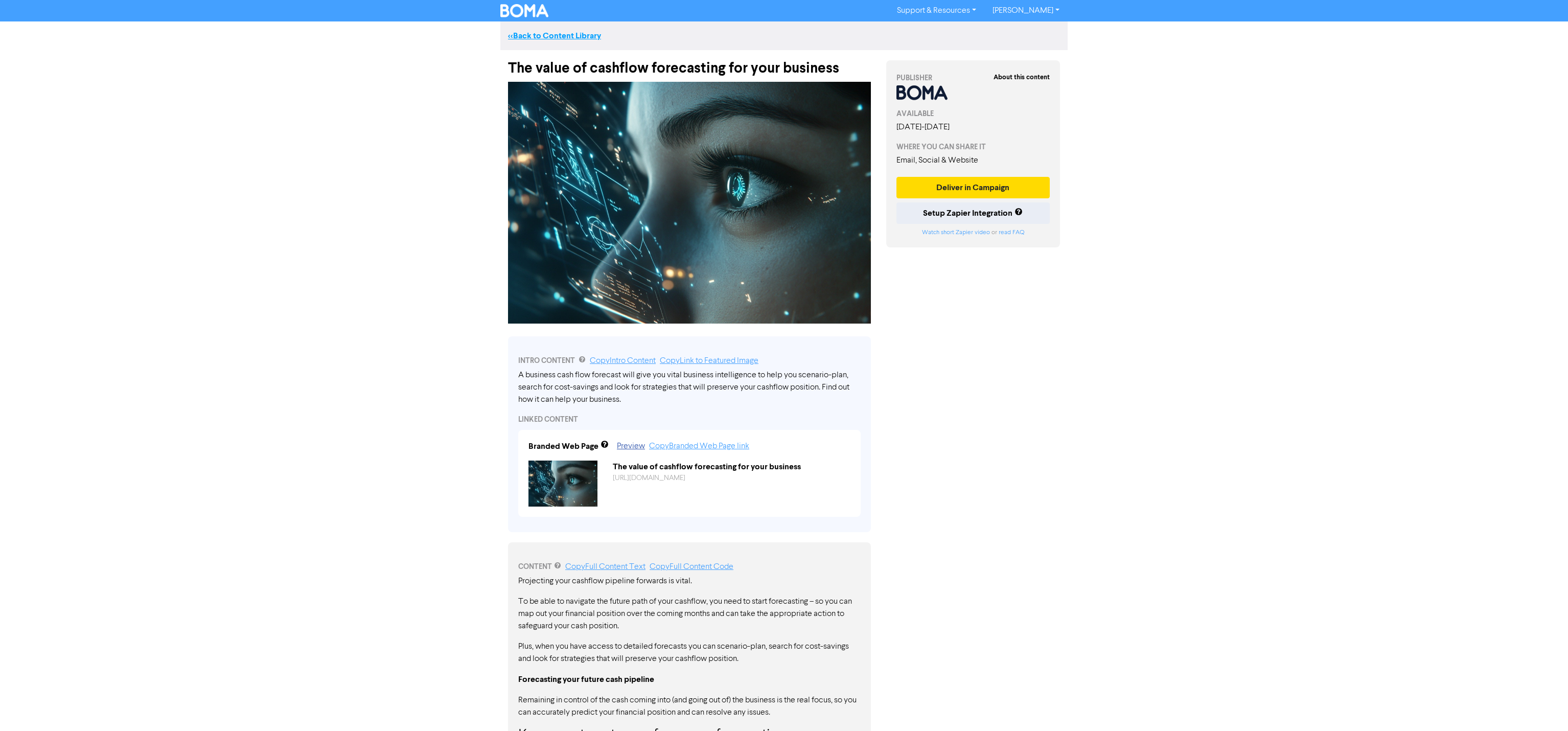
click at [551, 32] on link "<< Back to Content Library" at bounding box center [555, 36] width 93 height 11
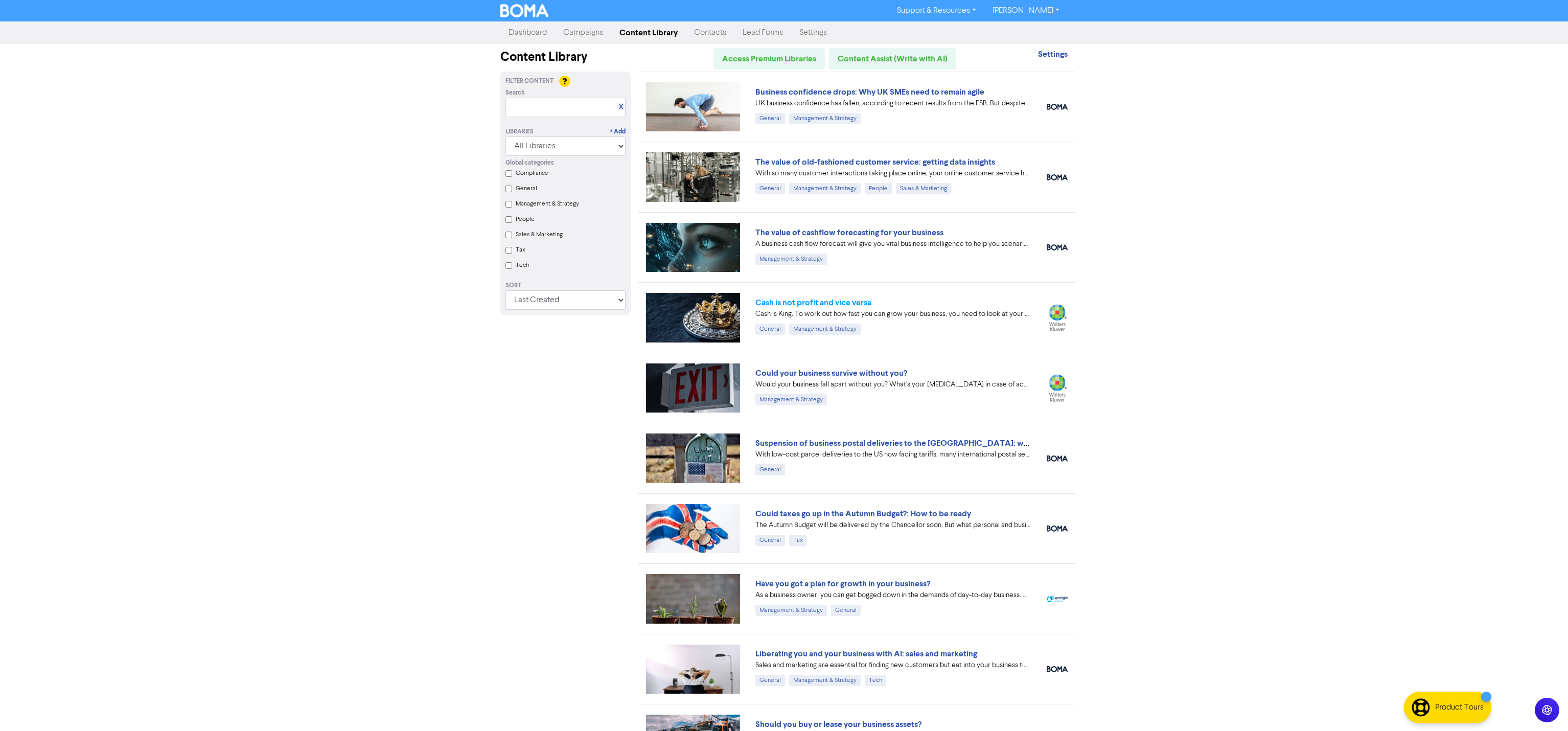
click at [796, 306] on link "Cash is not profit and vice versa" at bounding box center [814, 303] width 116 height 11
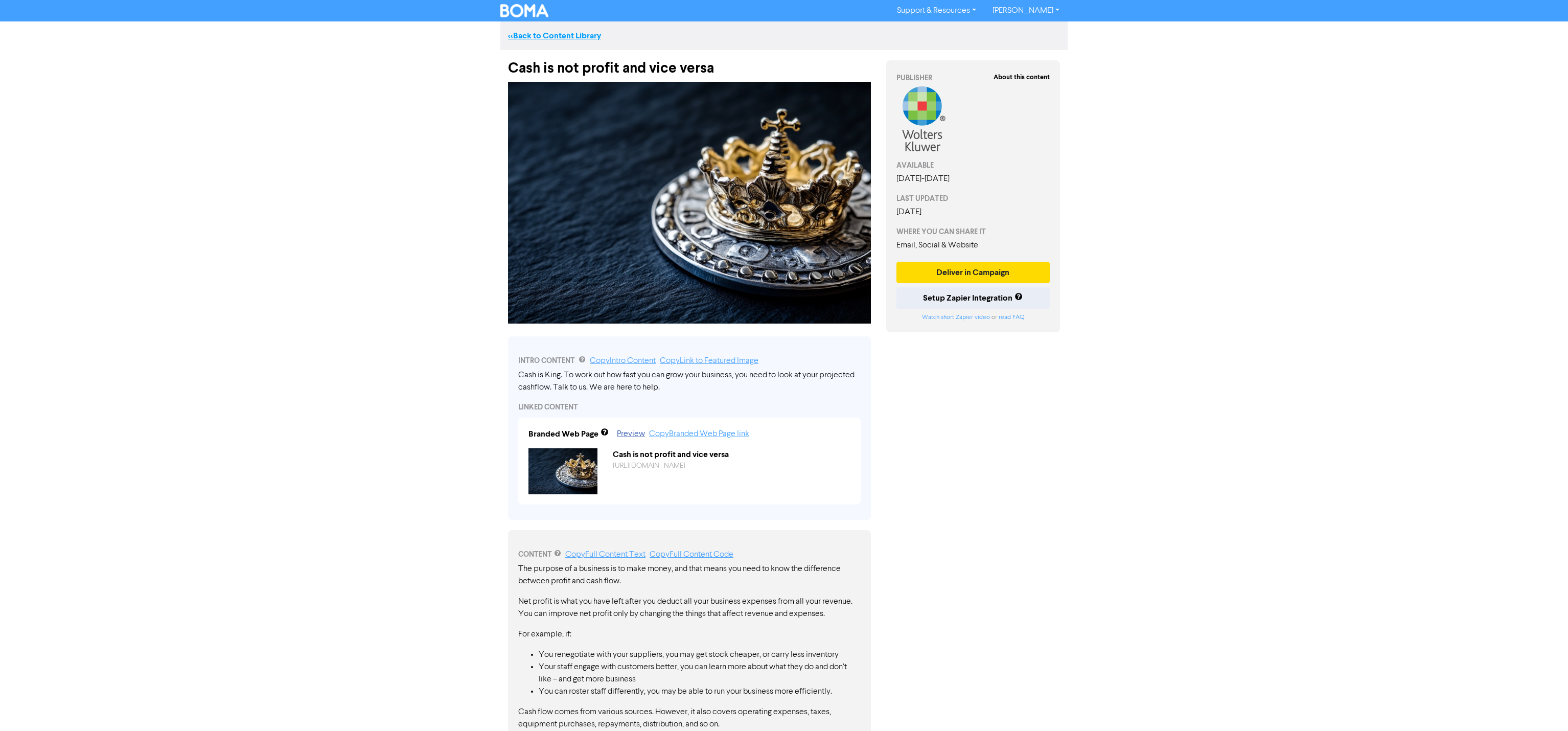
click at [555, 34] on link "<< Back to Content Library" at bounding box center [555, 36] width 93 height 11
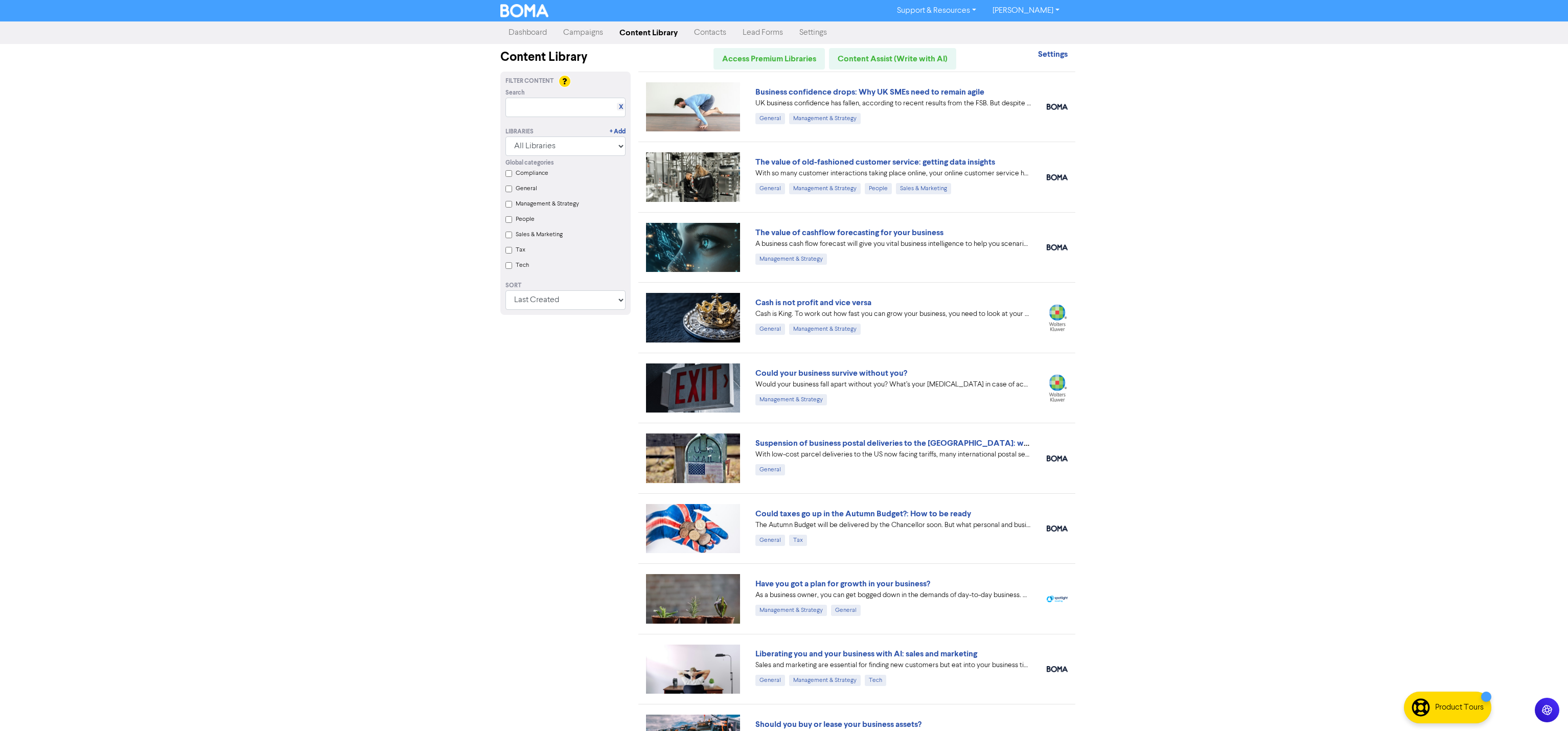
click at [658, 31] on link "Content Library" at bounding box center [648, 32] width 75 height 20
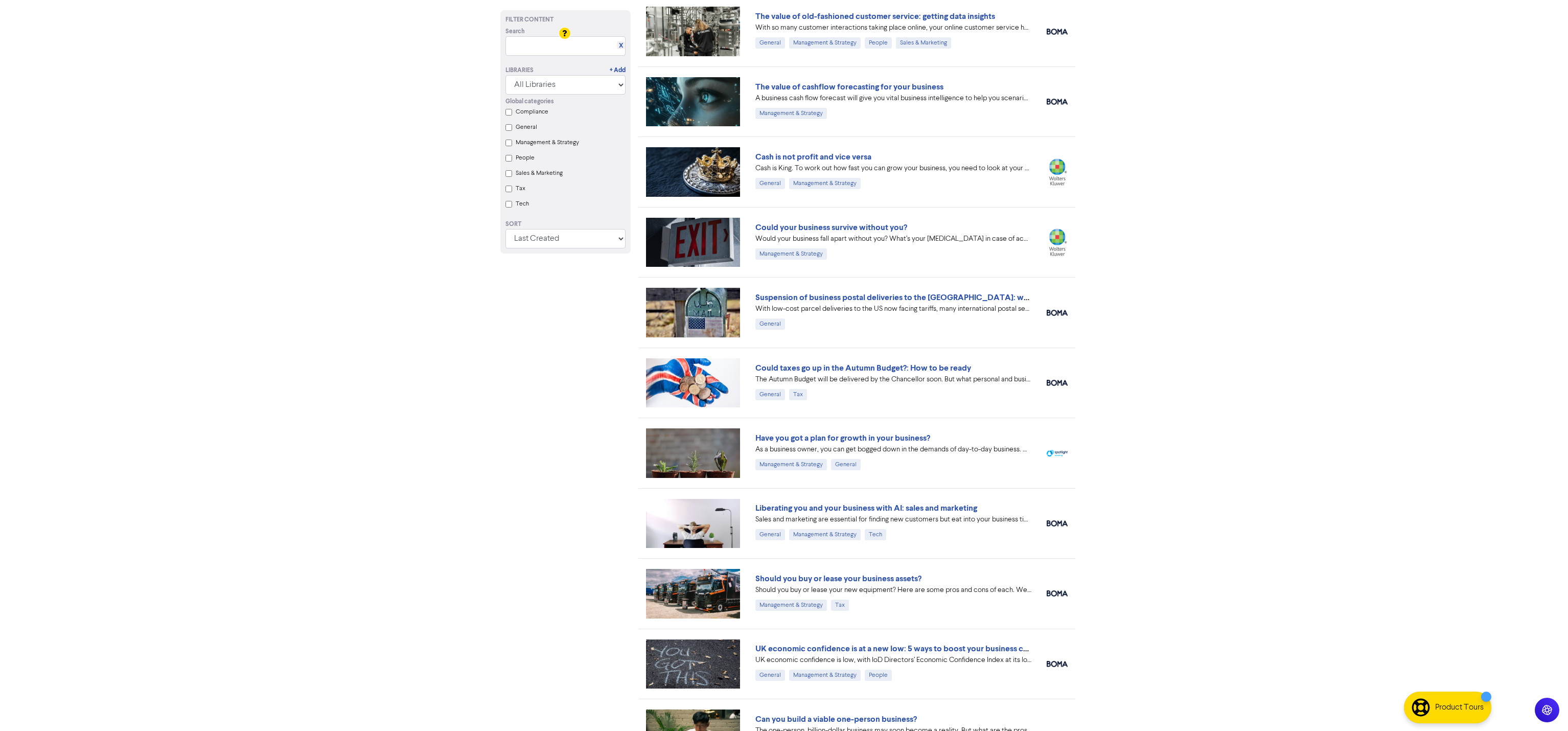
scroll to position [204, 0]
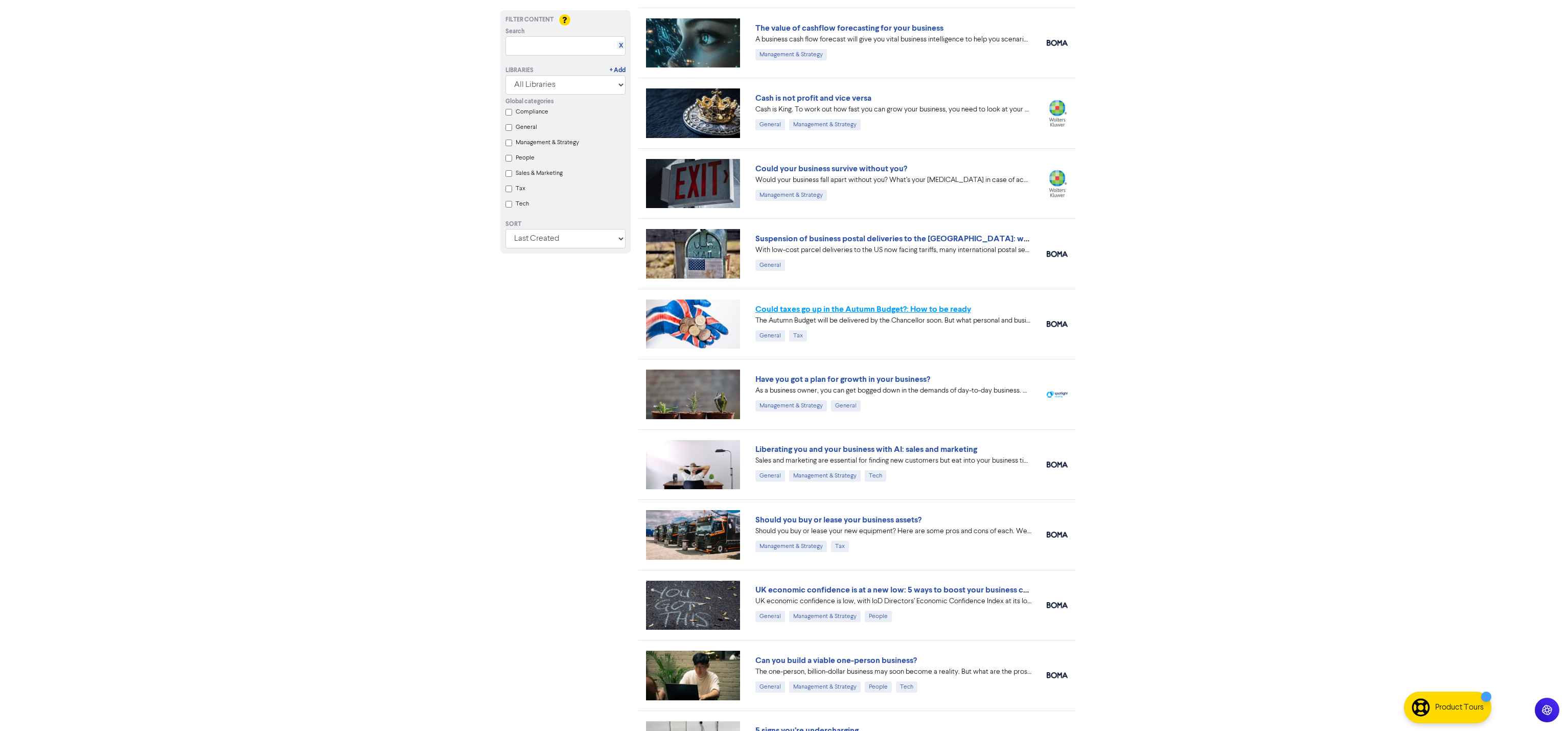
click at [886, 307] on link "Could taxes go up in the Autumn Budget?: How to be ready" at bounding box center [863, 309] width 216 height 11
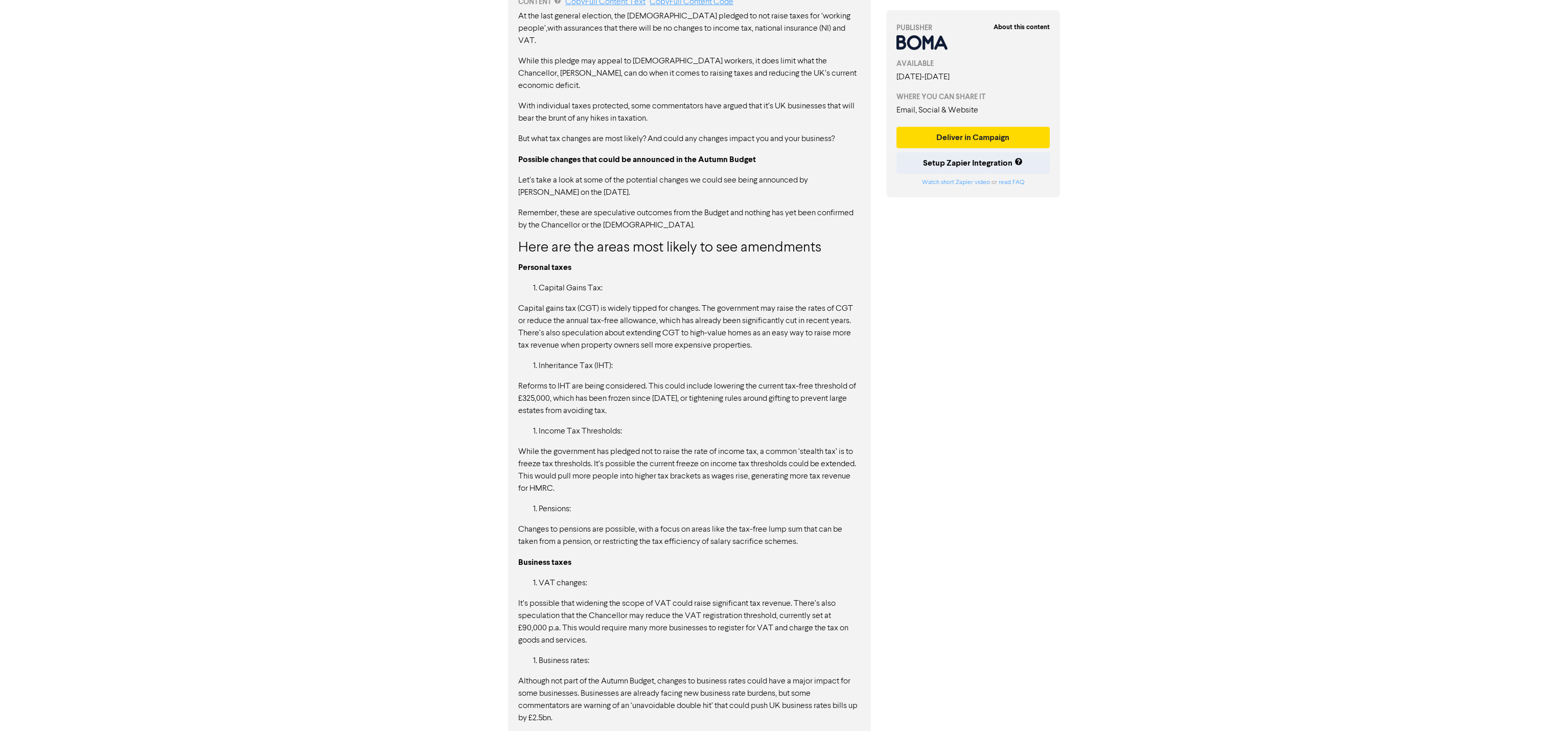
scroll to position [711, 0]
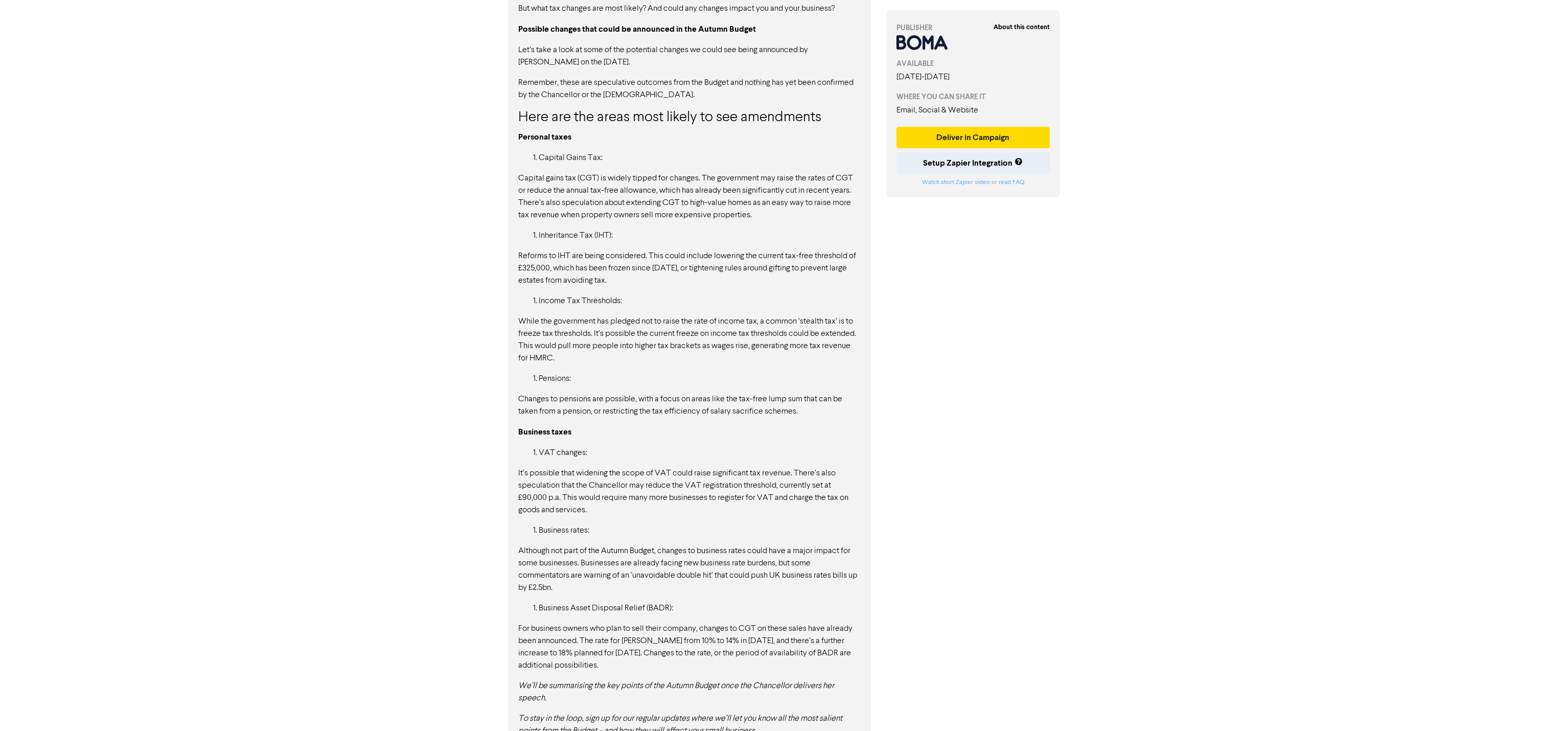
click at [762, 575] on div "At the last general election, the Labour party pledged to not raise taxes for ‘…" at bounding box center [689, 308] width 342 height 857
click at [963, 146] on button "Deliver in Campaign" at bounding box center [973, 137] width 154 height 22
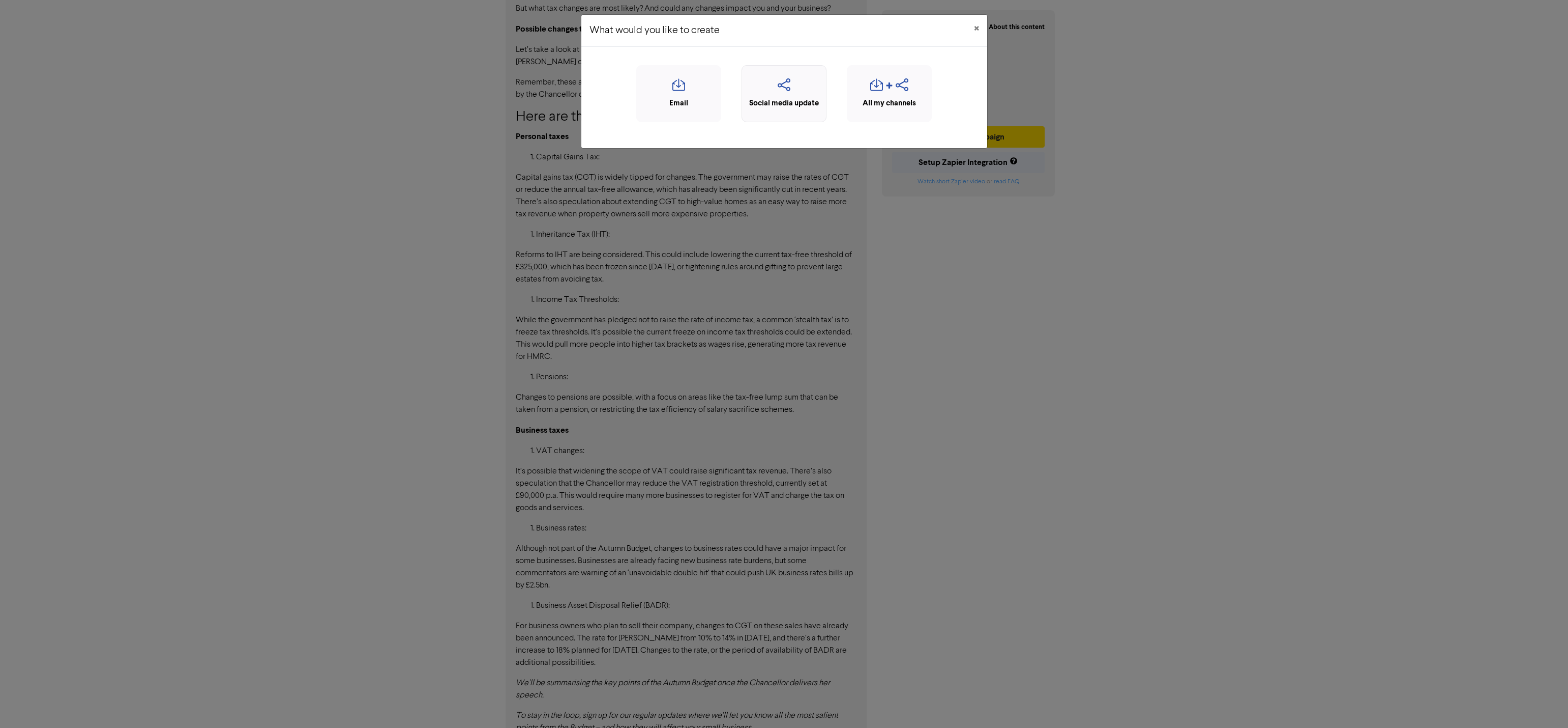
click at [781, 105] on div "Social media update" at bounding box center [784, 104] width 73 height 12
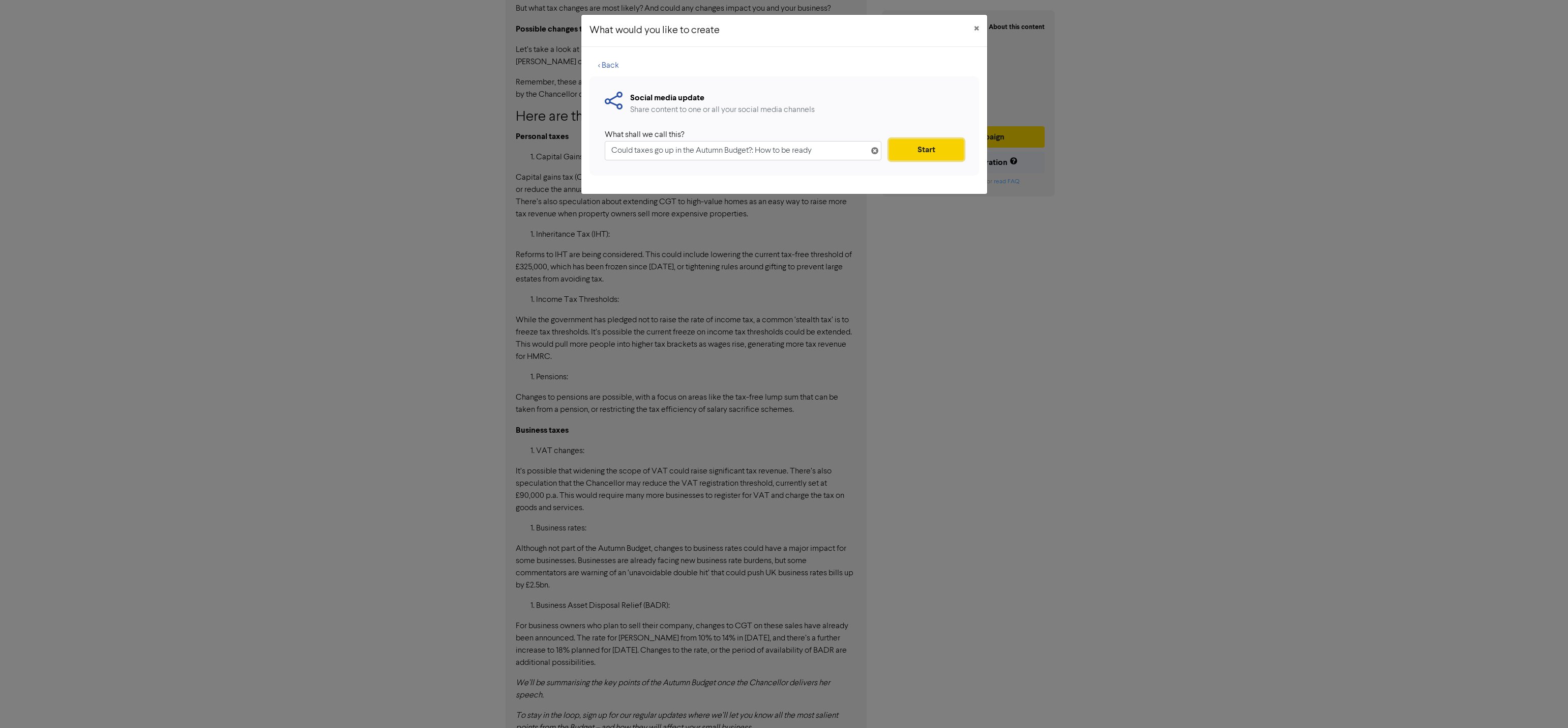
click at [904, 154] on button "Start" at bounding box center [926, 150] width 74 height 22
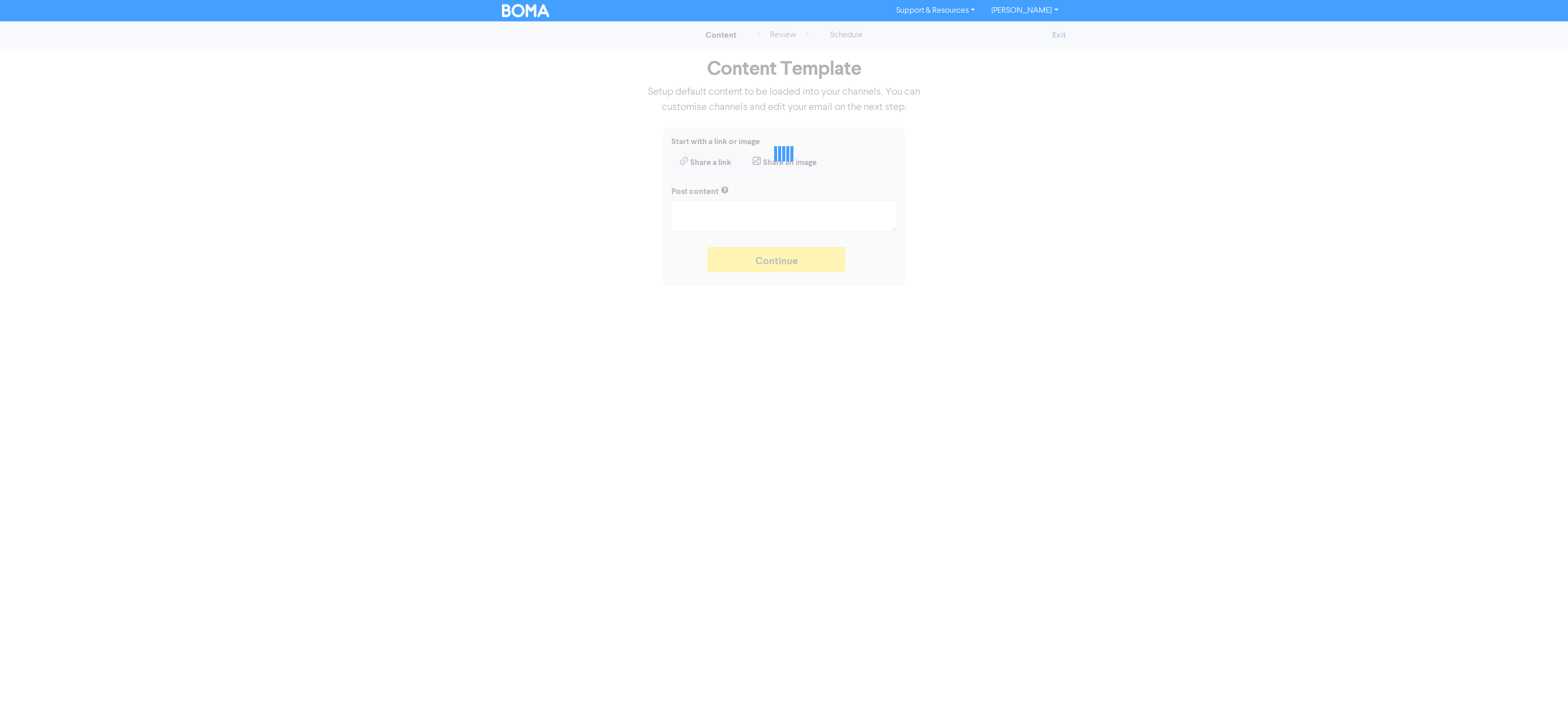
type textarea "x"
type textarea "The Autumn Budget will be delivered by the Chancellor soon. But what personal a…"
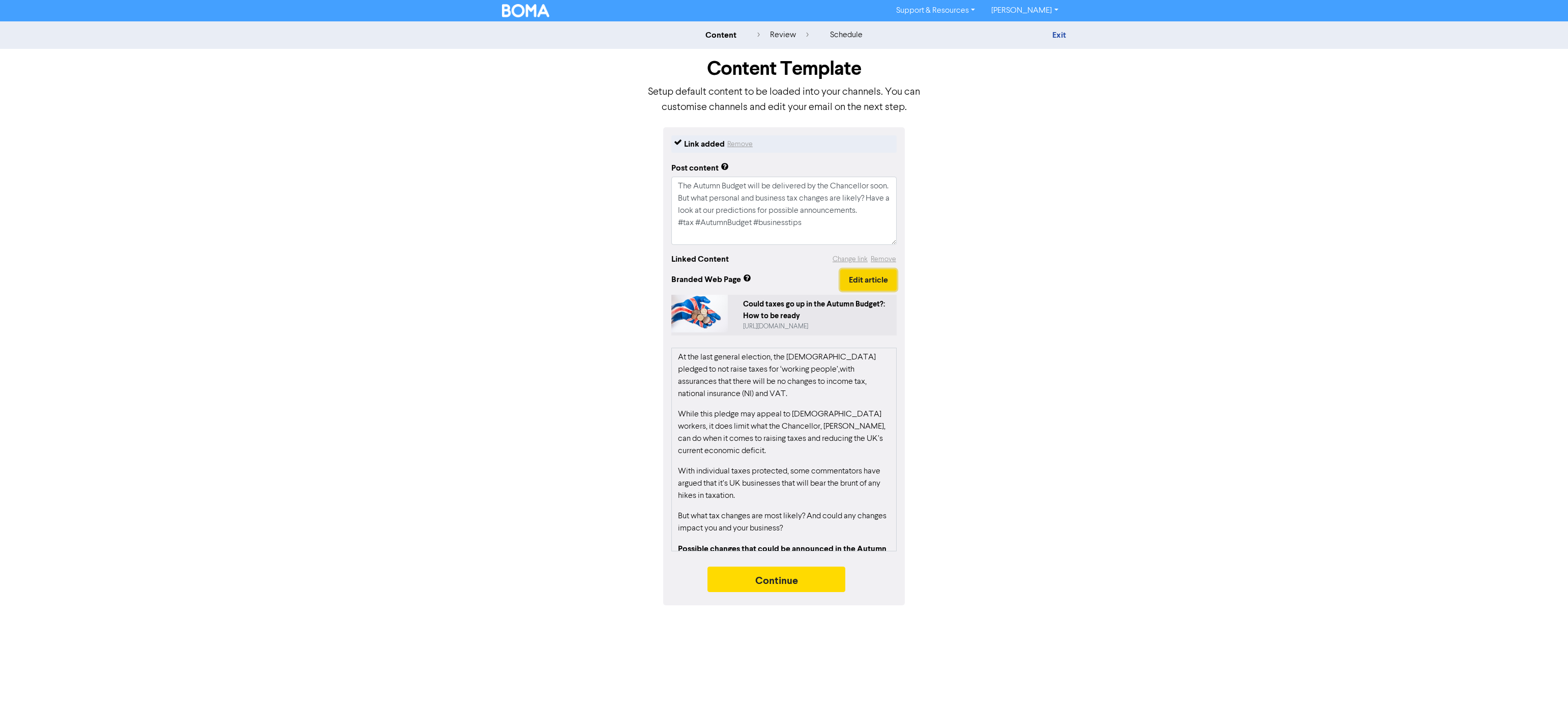
click at [881, 284] on button "Edit article" at bounding box center [869, 280] width 56 height 22
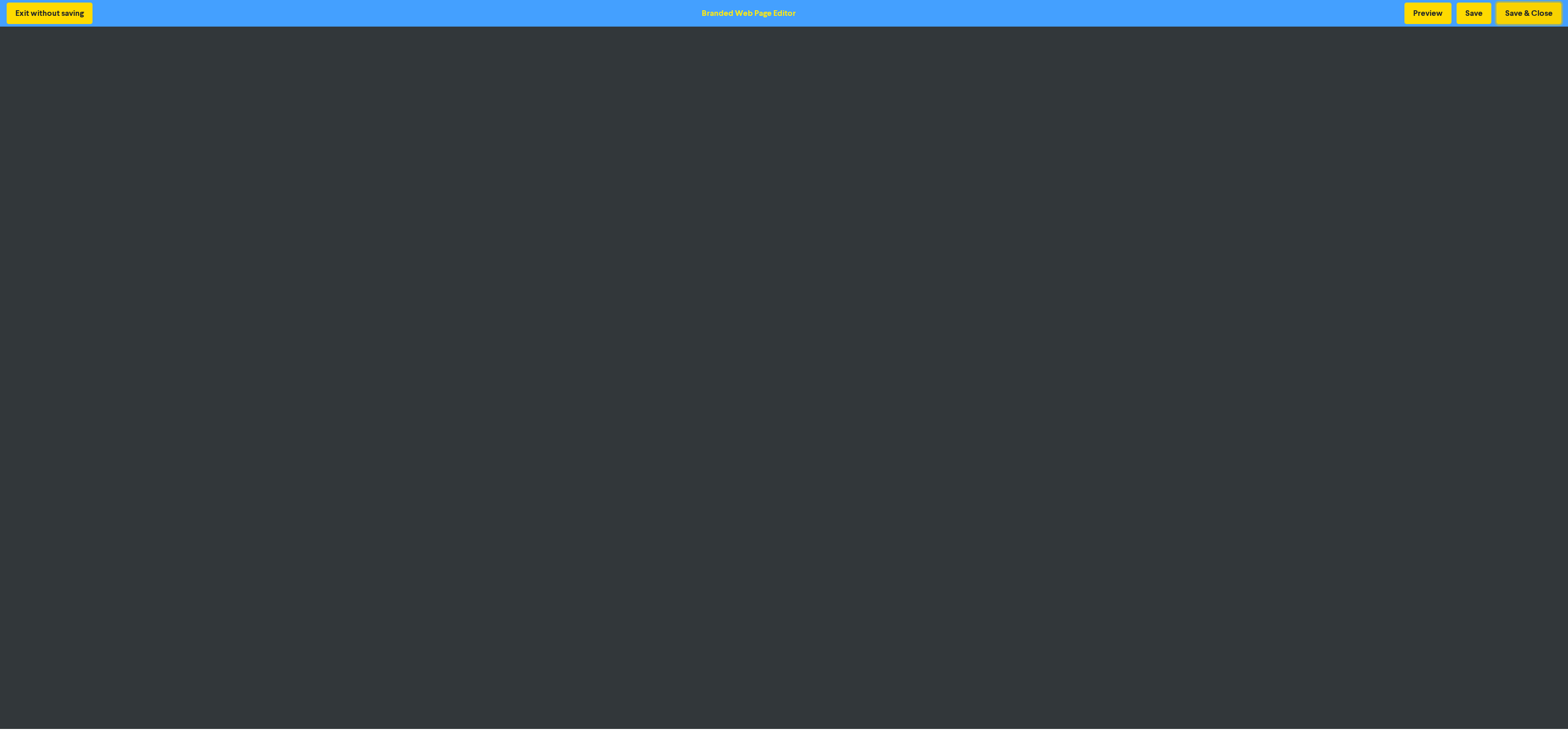
click at [1529, 15] on button "Save & Close" at bounding box center [1529, 13] width 65 height 22
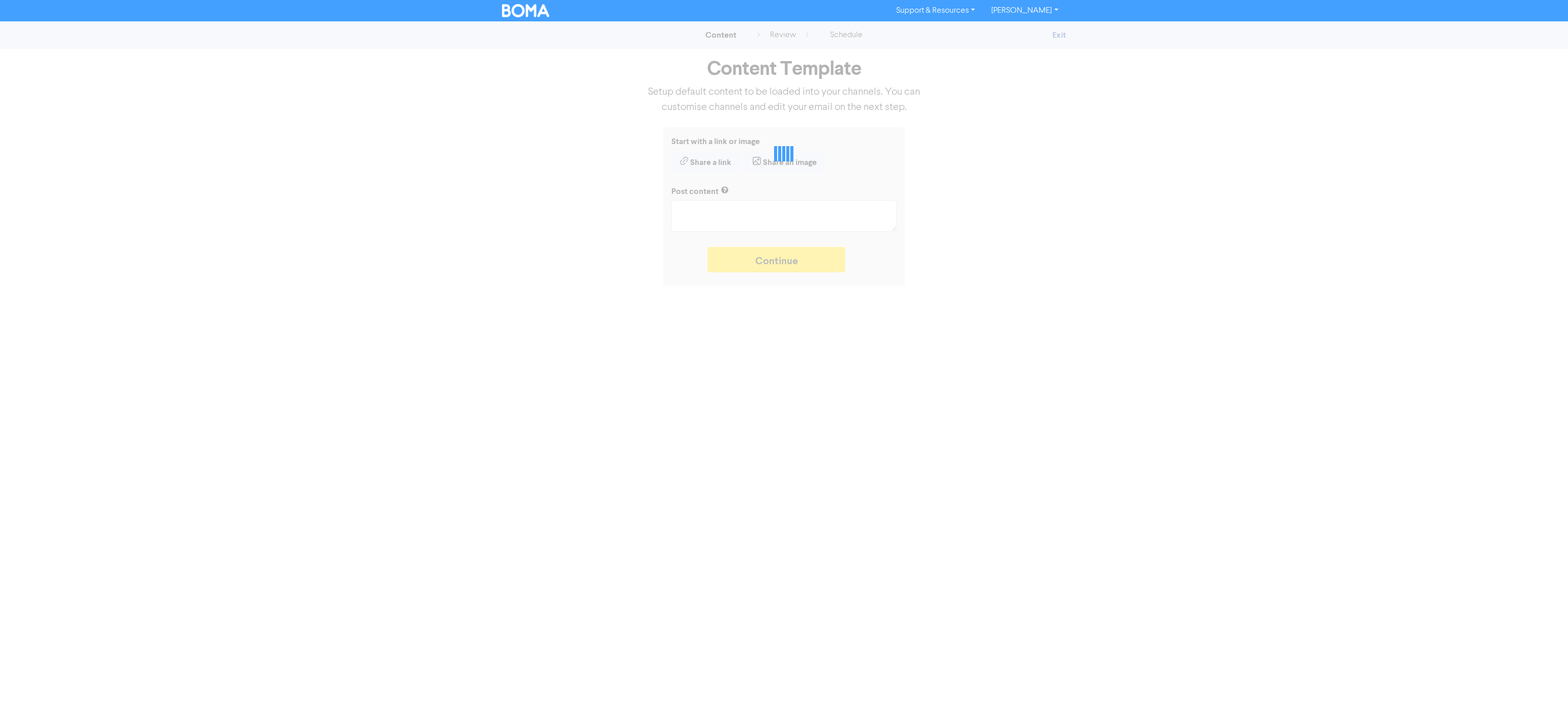
type textarea "x"
type textarea "The Autumn Budget will be delivered by the Chancellor soon. But what personal a…"
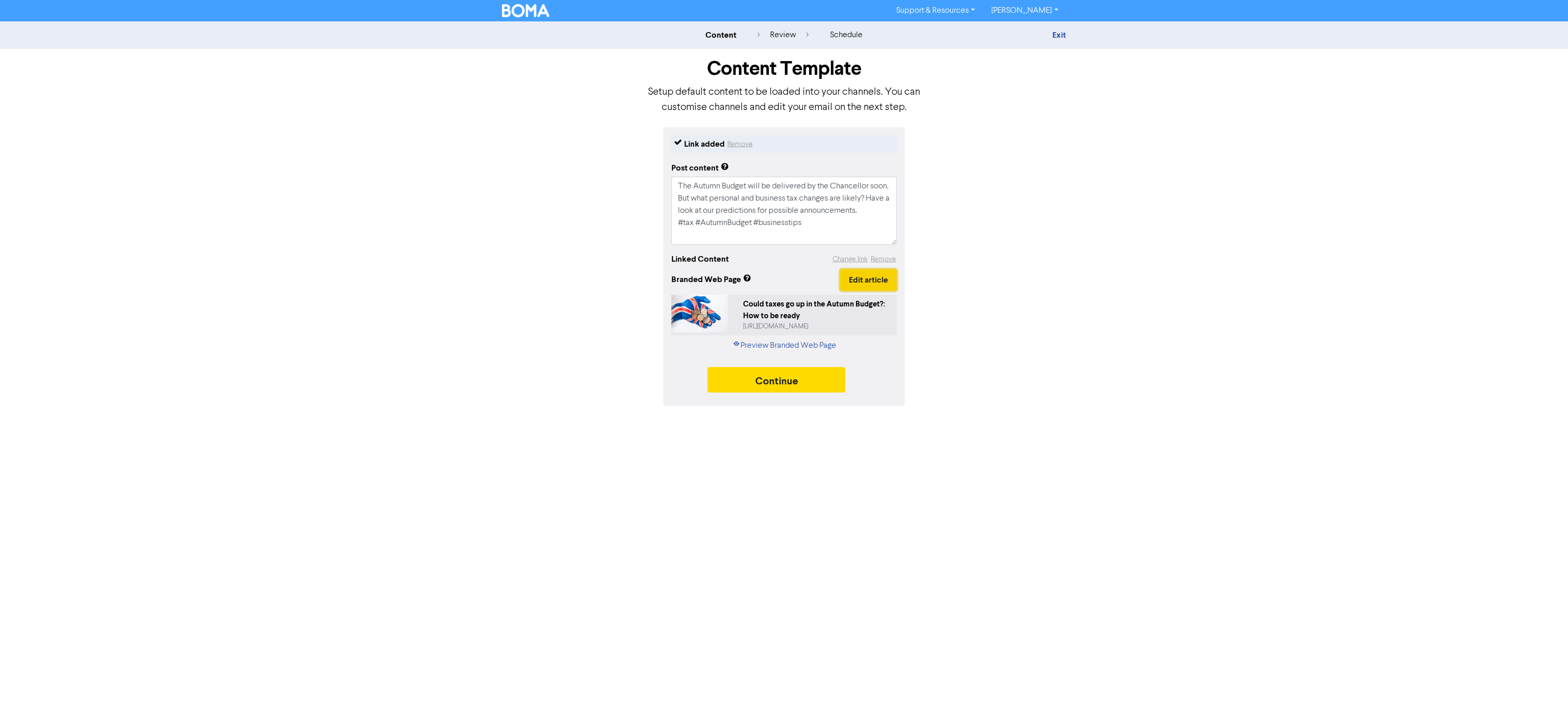
click at [874, 280] on button "Edit article" at bounding box center [869, 280] width 56 height 22
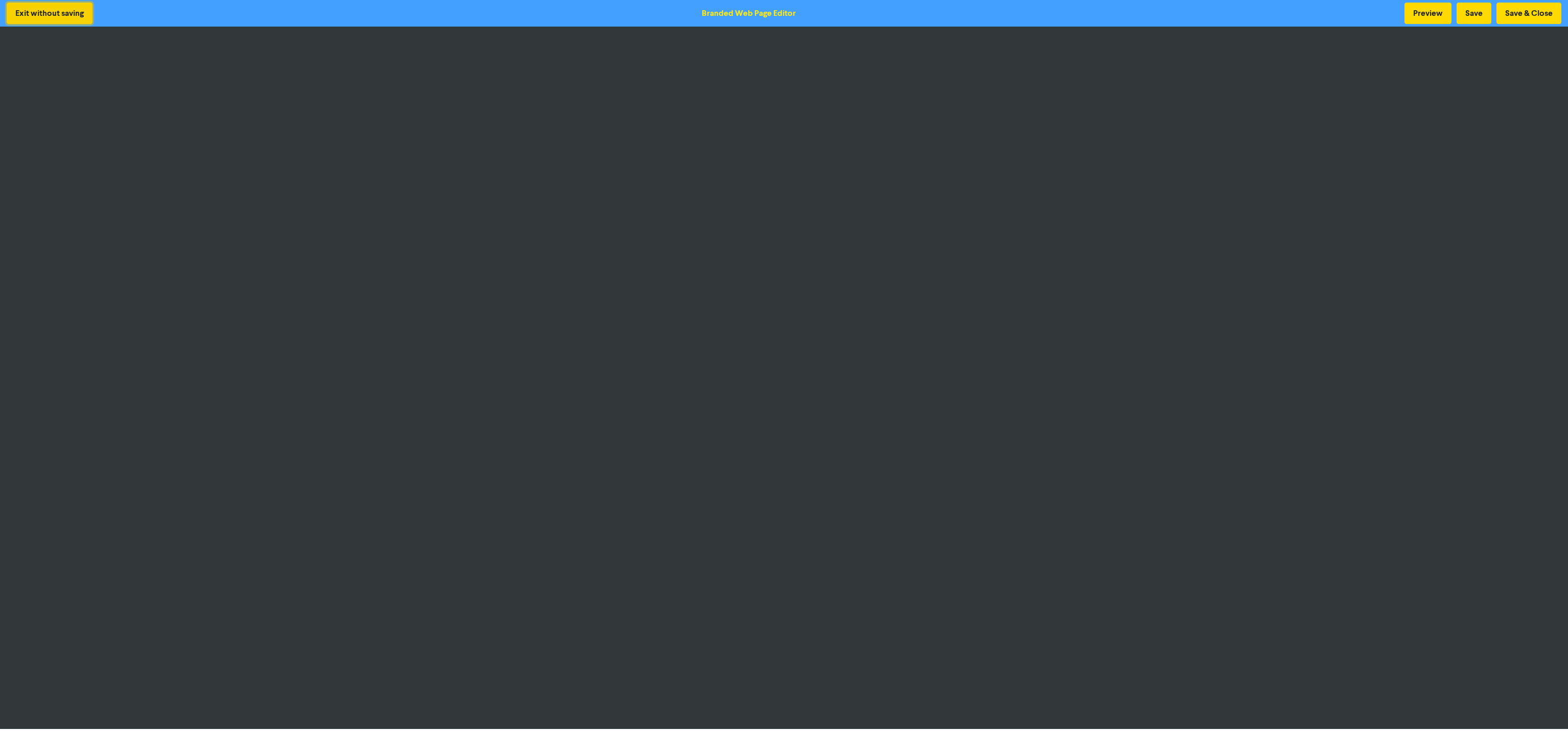
click at [57, 11] on button "Exit without saving" at bounding box center [49, 13] width 86 height 22
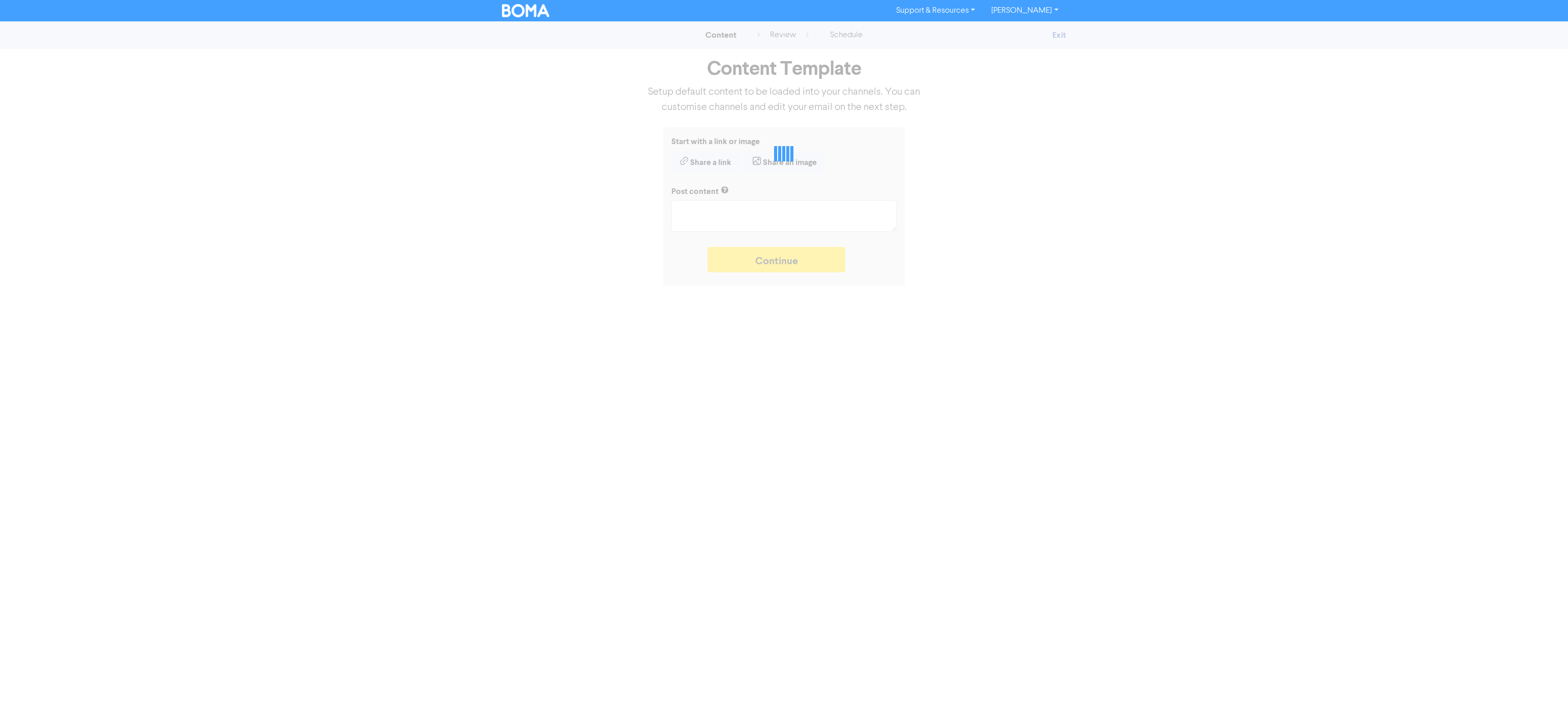
type textarea "x"
type textarea "The Autumn Budget will be delivered by the Chancellor soon. But what personal a…"
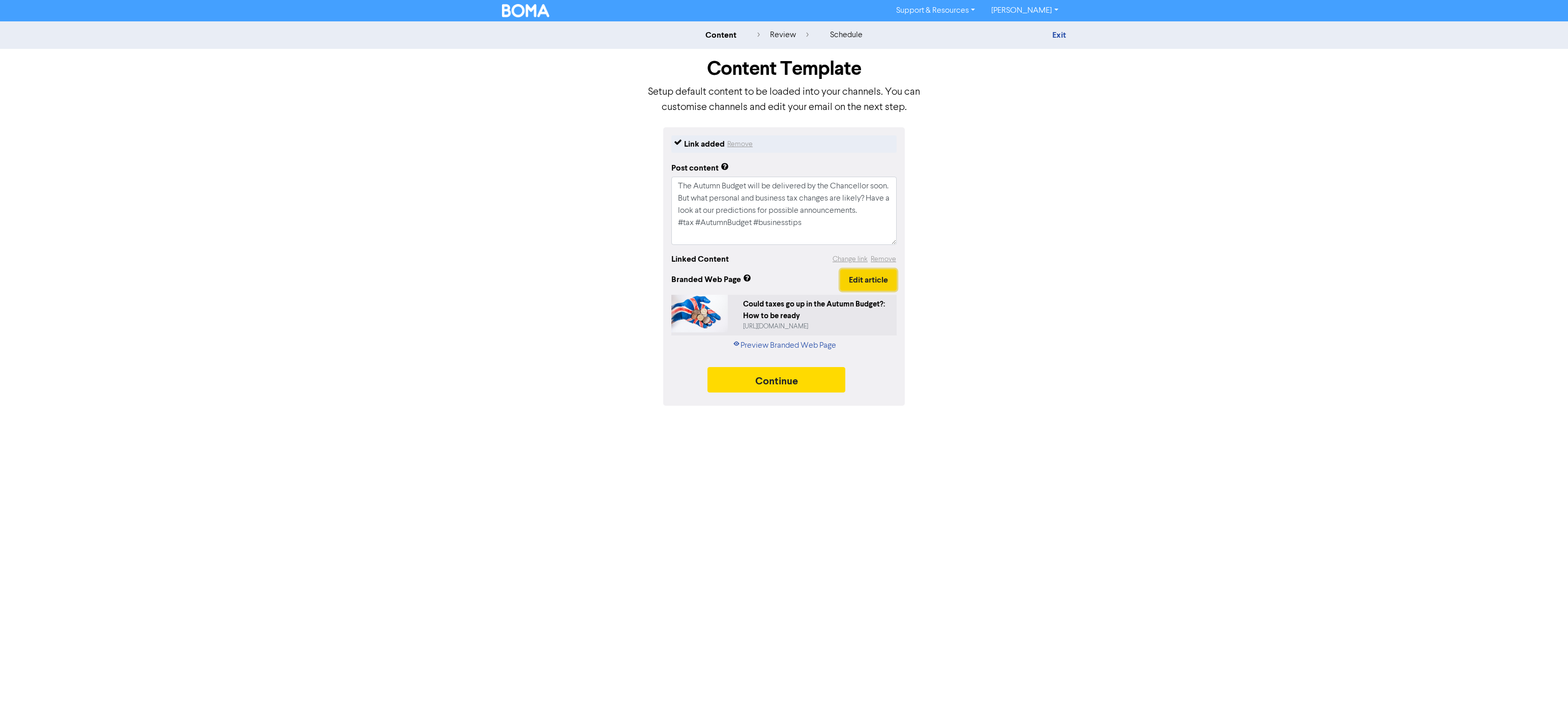
click at [867, 284] on button "Edit article" at bounding box center [869, 280] width 56 height 22
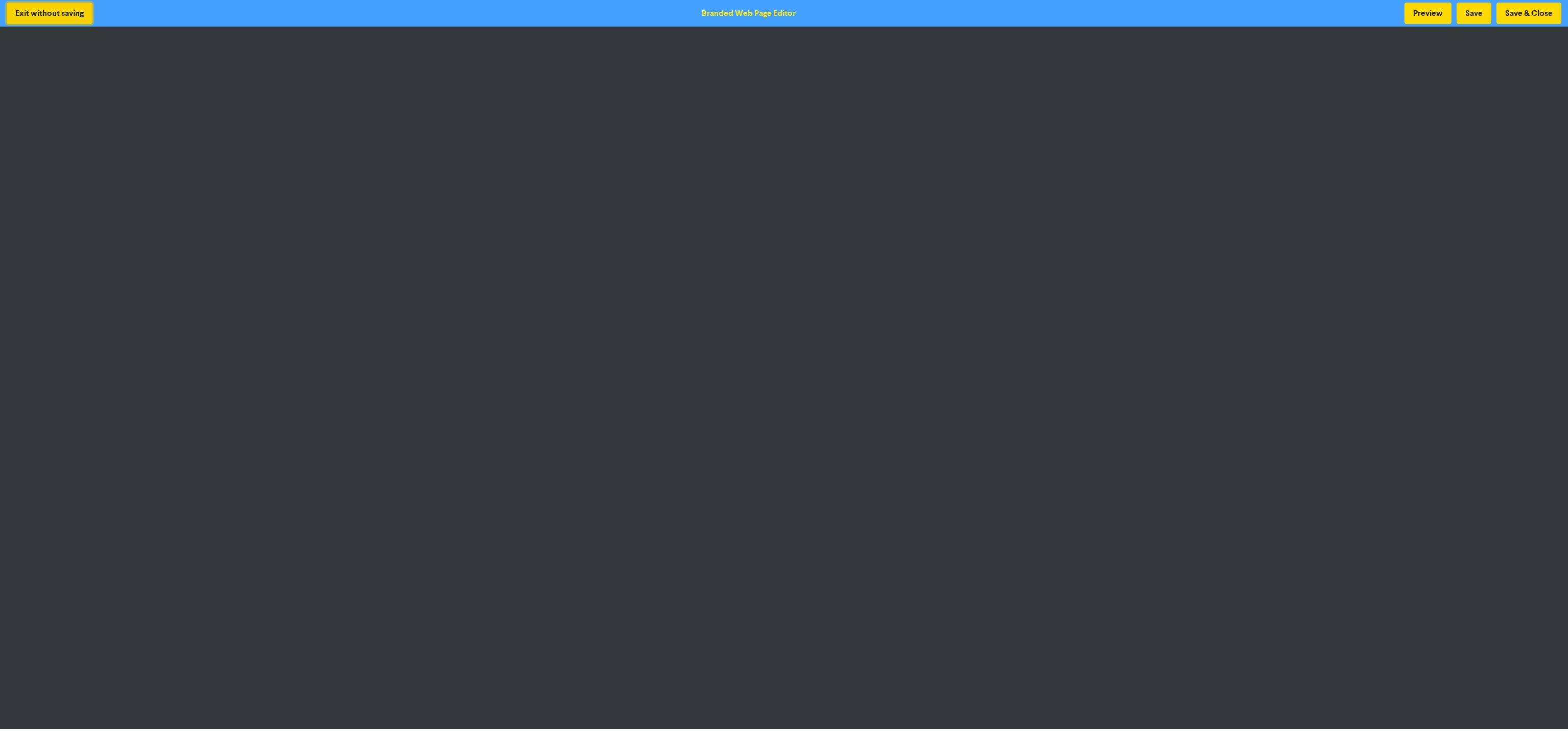
click at [42, 9] on button "Exit without saving" at bounding box center [49, 13] width 86 height 22
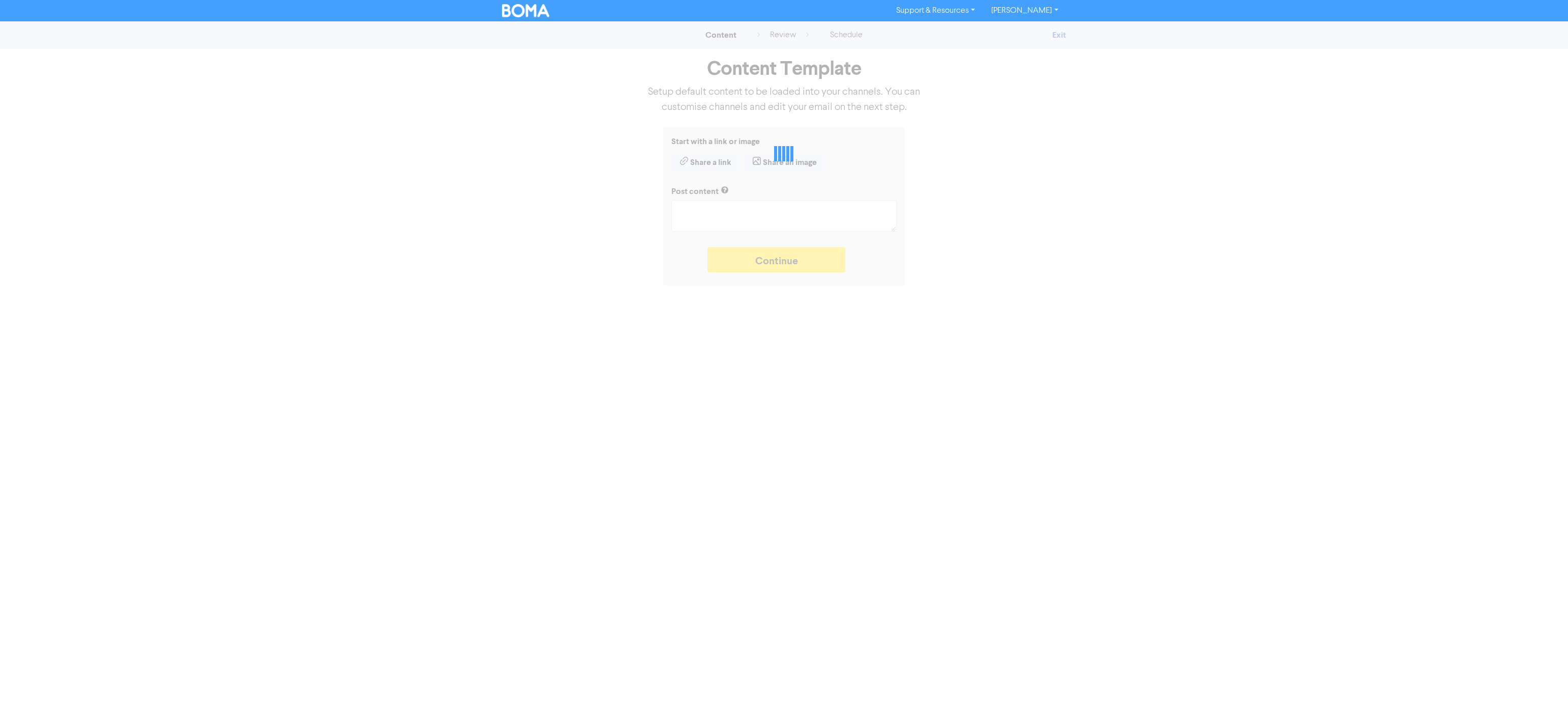
type textarea "x"
type textarea "The Autumn Budget will be delivered by the Chancellor soon. But what personal a…"
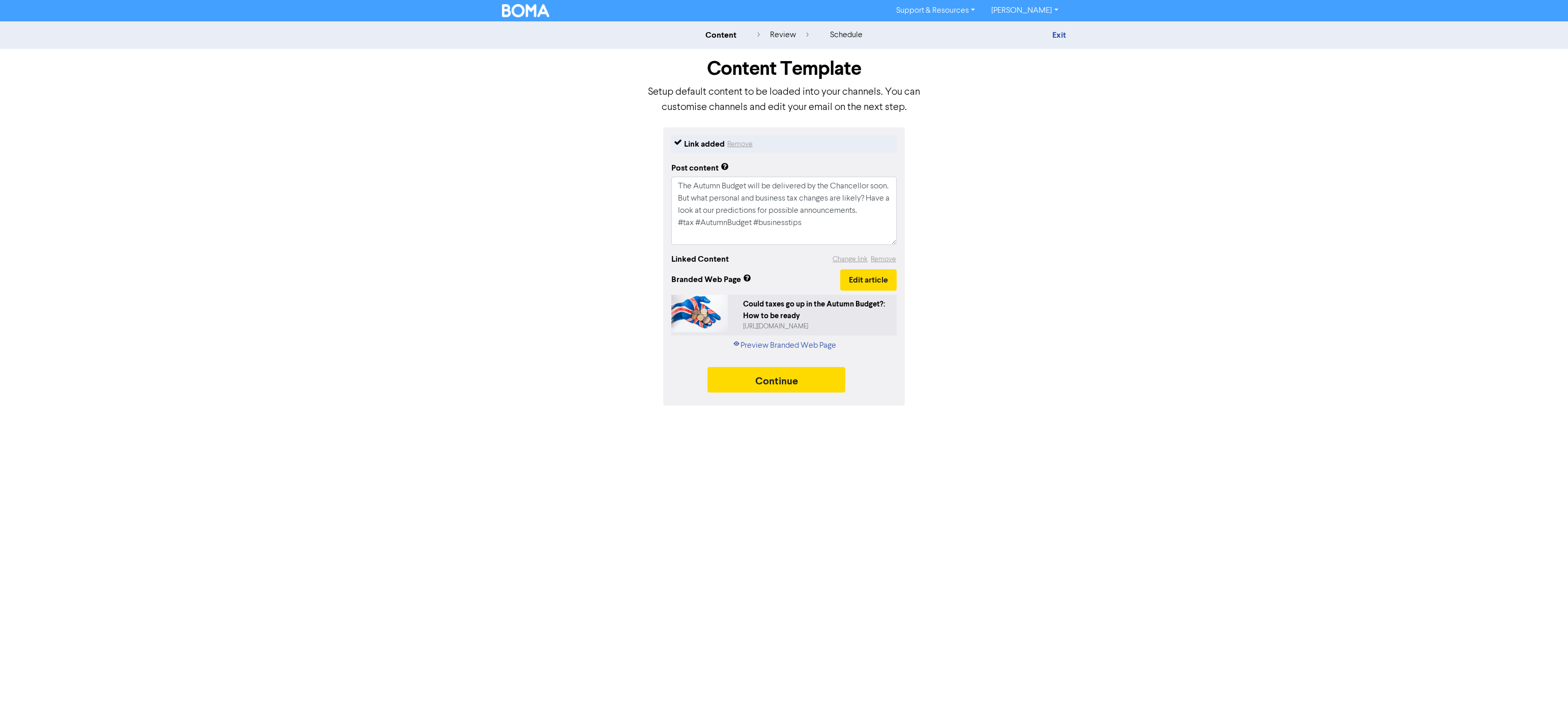
click at [725, 35] on div "content" at bounding box center [720, 35] width 31 height 12
click at [716, 36] on div "content" at bounding box center [720, 35] width 31 height 12
click at [531, 8] on img at bounding box center [526, 11] width 48 height 13
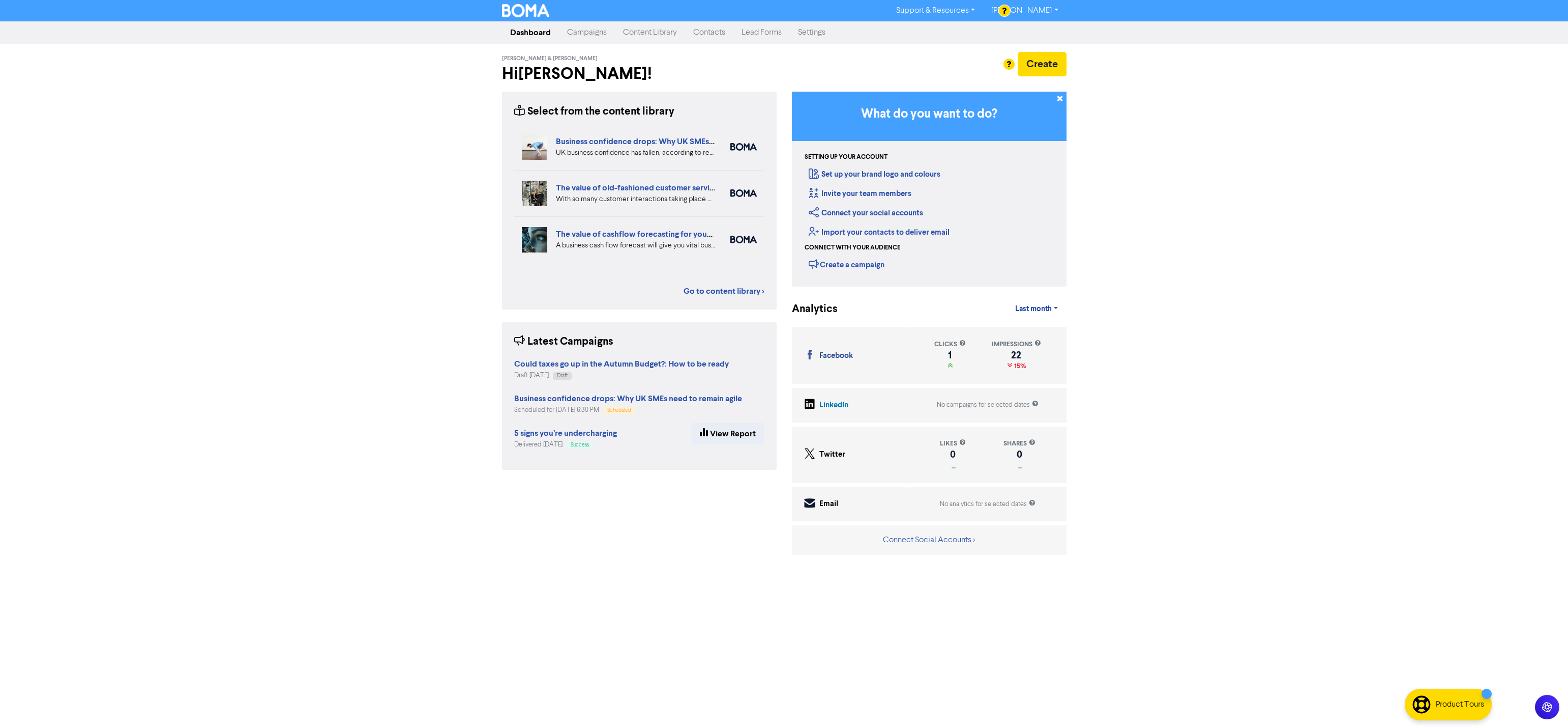
click at [657, 33] on link "Content Library" at bounding box center [650, 32] width 70 height 20
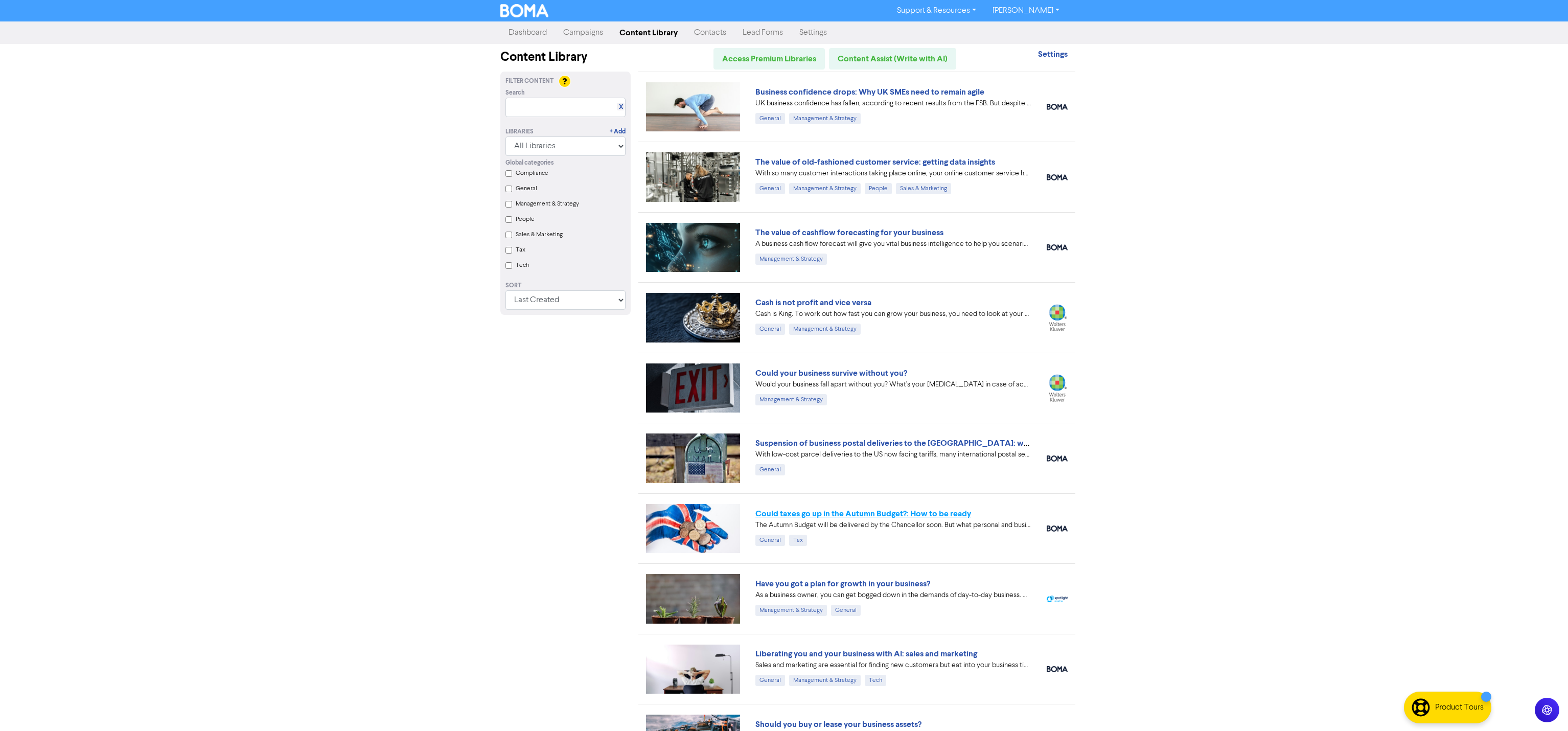
click at [886, 513] on link "Could taxes go up in the Autumn Budget?: How to be ready" at bounding box center [863, 513] width 216 height 11
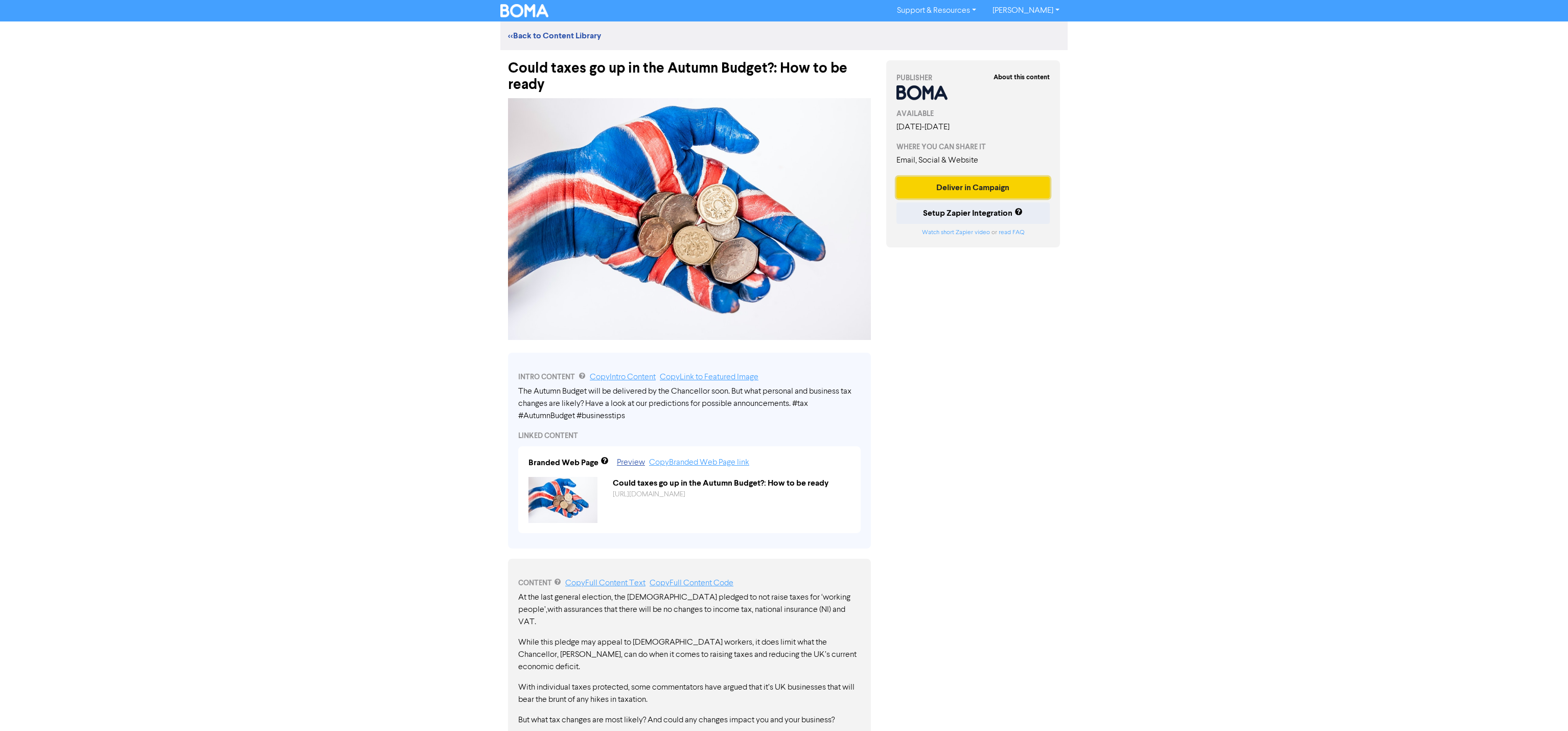
click at [994, 197] on button "Deliver in Campaign" at bounding box center [973, 187] width 154 height 22
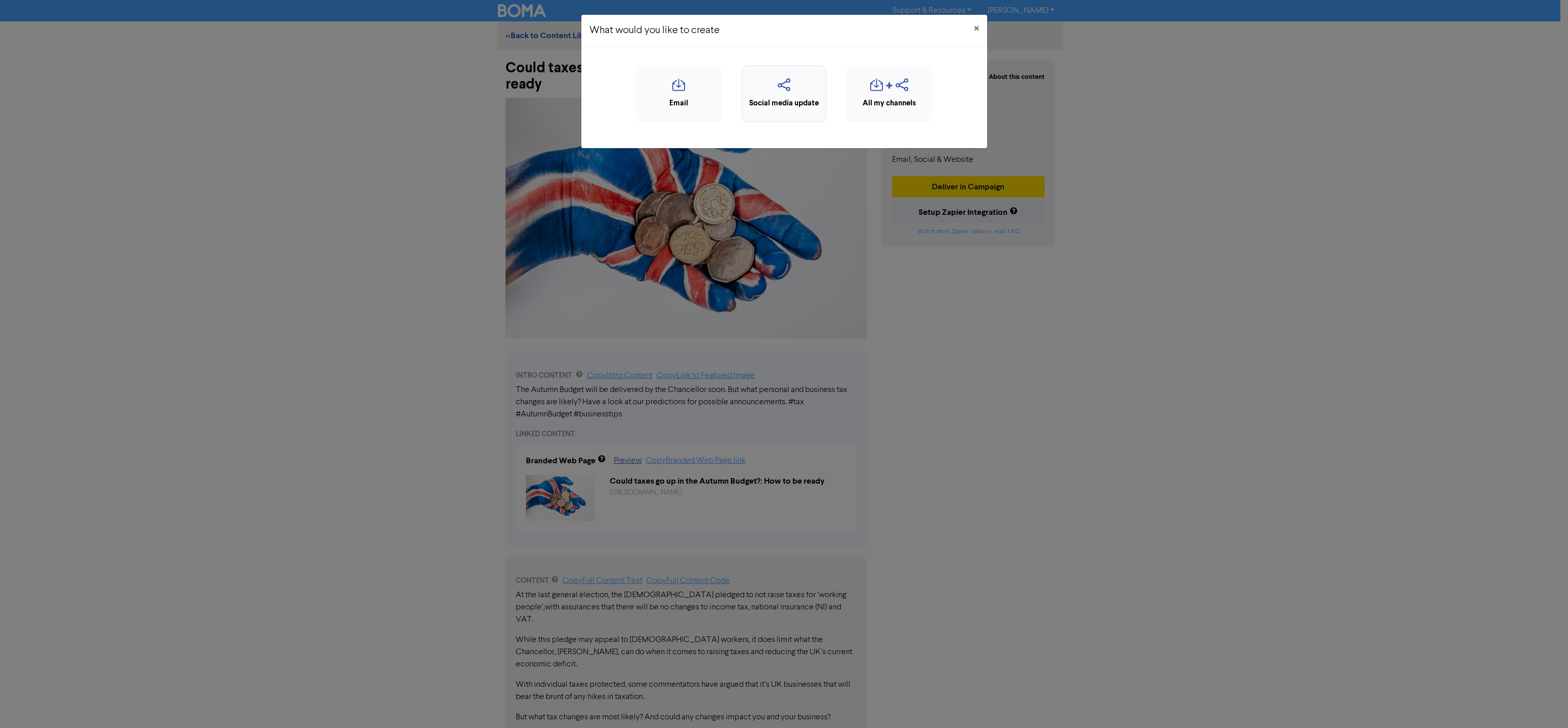
click at [778, 98] on div "Social media update" at bounding box center [784, 104] width 73 height 12
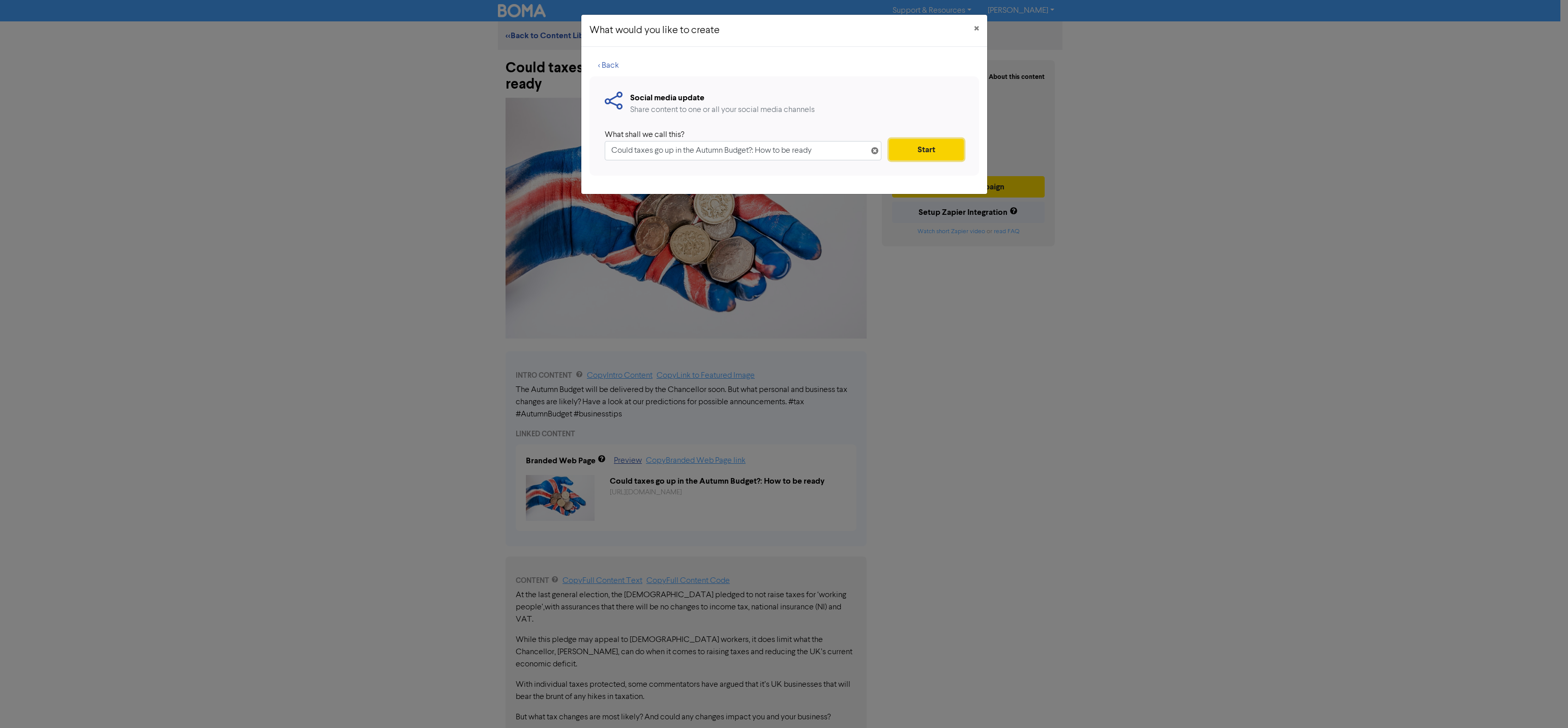
drag, startPoint x: 922, startPoint y: 144, endPoint x: 931, endPoint y: 205, distance: 61.7
click at [922, 145] on button "Start" at bounding box center [926, 150] width 74 height 22
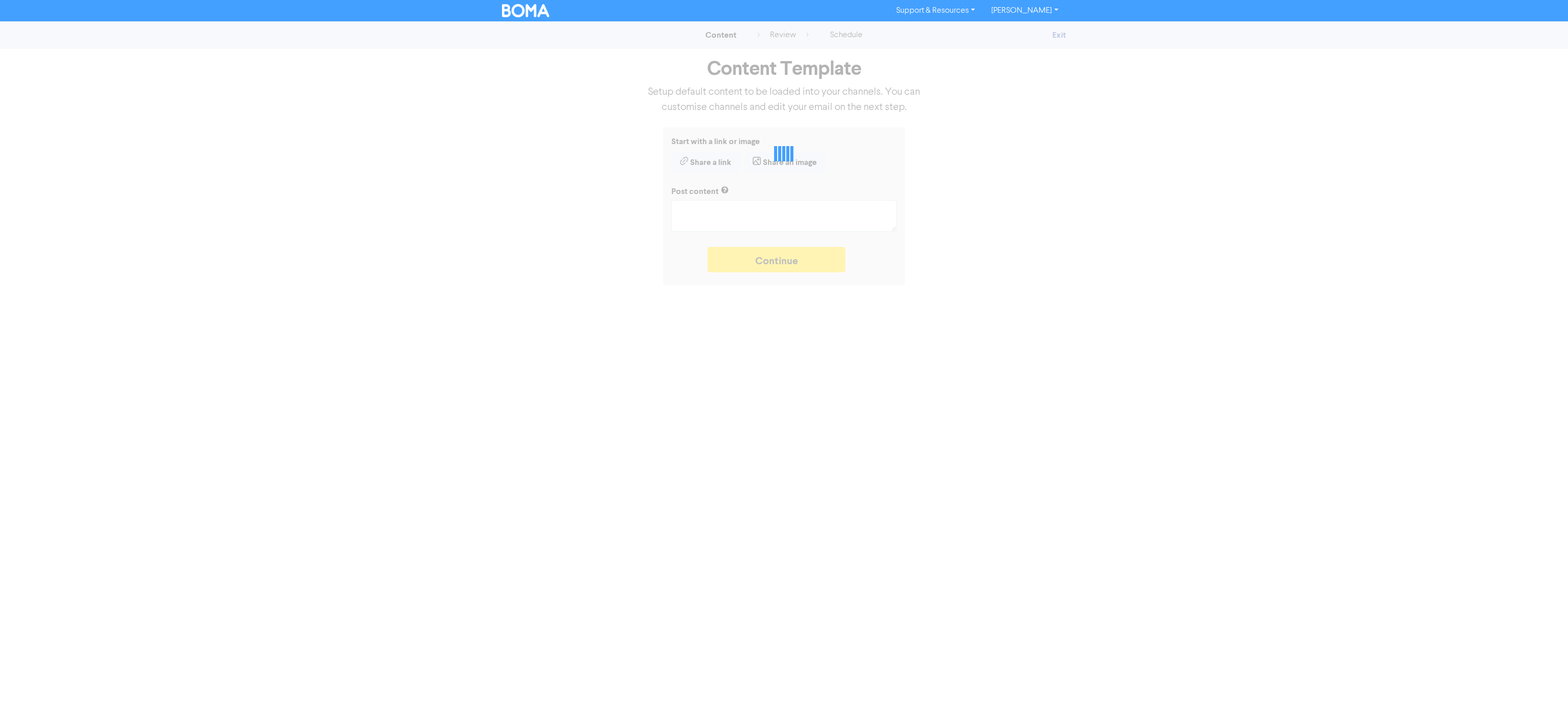
type textarea "x"
type textarea "The Autumn Budget will be delivered by the Chancellor soon. But what personal a…"
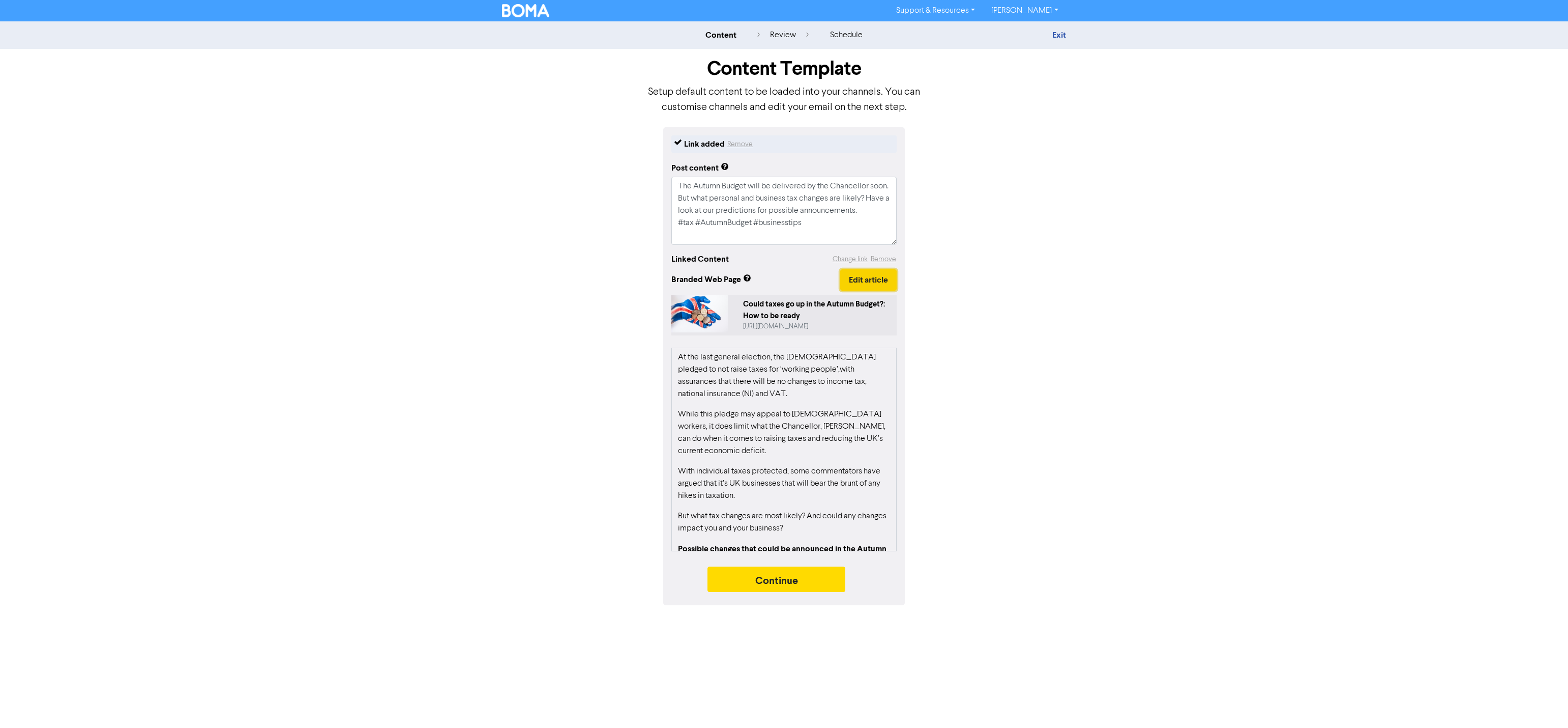
click at [879, 278] on button "Edit article" at bounding box center [869, 280] width 56 height 22
